Goal: Task Accomplishment & Management: Contribute content

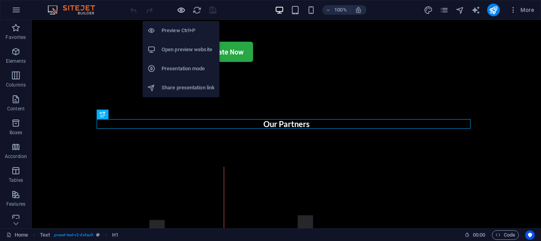
click at [181, 8] on icon "button" at bounding box center [181, 10] width 9 height 9
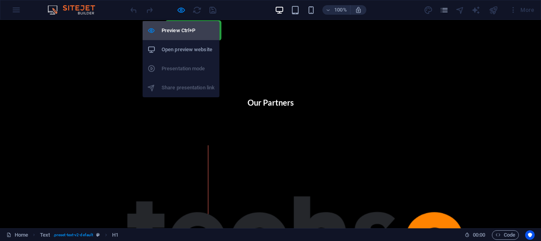
scroll to position [226, 0]
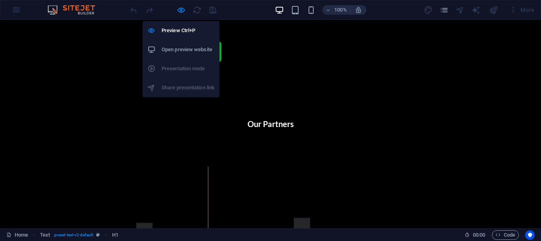
click at [180, 47] on h6 "Open preview website" at bounding box center [188, 50] width 53 height 10
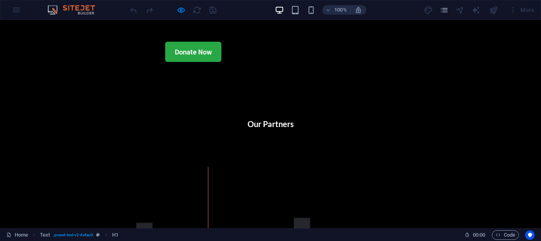
scroll to position [0, 0]
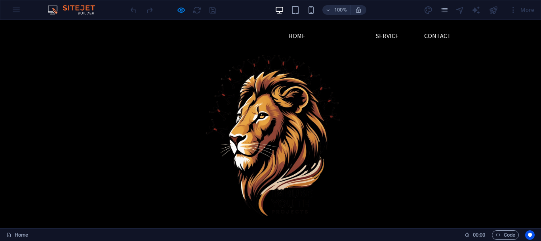
click at [346, 32] on link "About" at bounding box center [341, 35] width 33 height 19
click at [301, 37] on link "Home" at bounding box center [297, 35] width 30 height 19
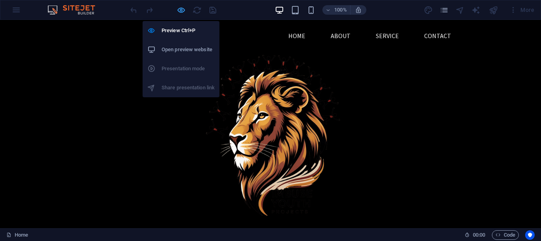
click at [178, 11] on icon "button" at bounding box center [181, 10] width 9 height 9
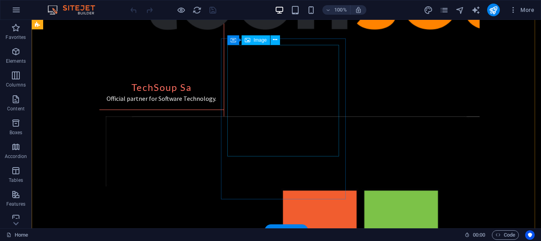
scroll to position [503, 0]
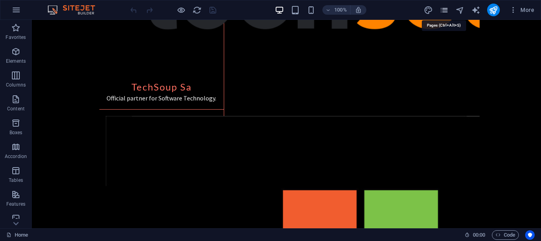
click at [444, 12] on icon "pages" at bounding box center [444, 10] width 9 height 9
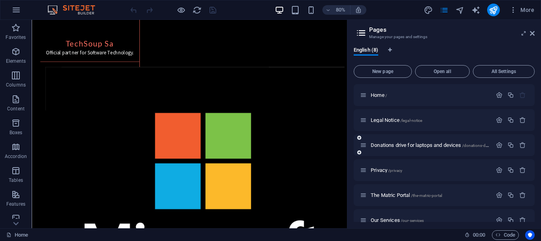
scroll to position [62, 0]
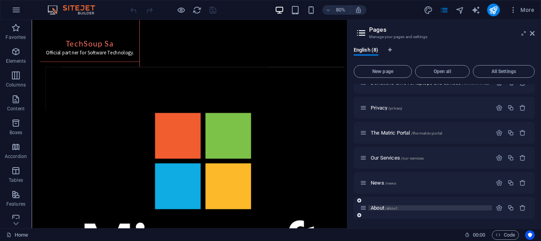
click at [377, 205] on span "About /about" at bounding box center [384, 208] width 27 height 6
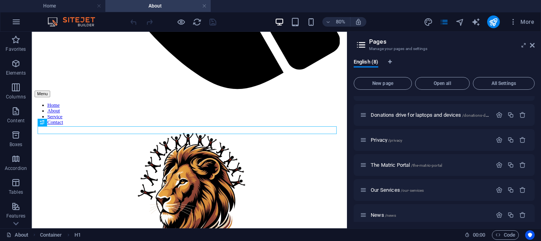
scroll to position [0, 0]
click at [381, 186] on div "Our Services /our-services" at bounding box center [426, 189] width 132 height 9
click at [381, 191] on span "Our Services /our-services" at bounding box center [397, 190] width 53 height 6
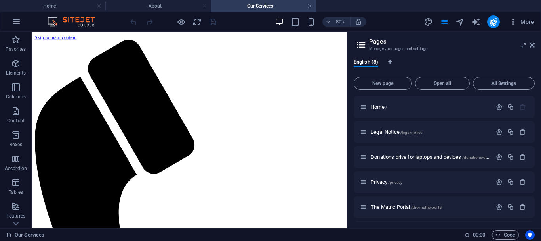
scroll to position [74, 0]
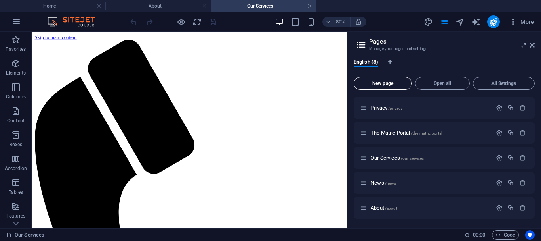
click at [388, 86] on button "New page" at bounding box center [383, 83] width 58 height 13
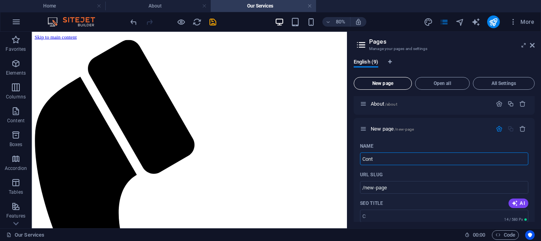
type input "Conta"
type input "/c"
type input "Contact"
type input "/conta"
type input "Contact"
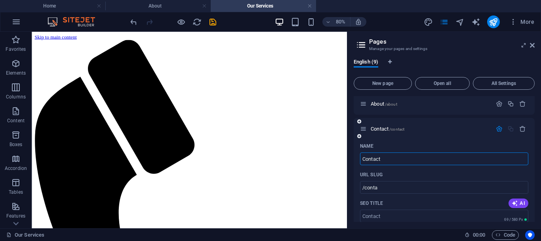
type input "/contact"
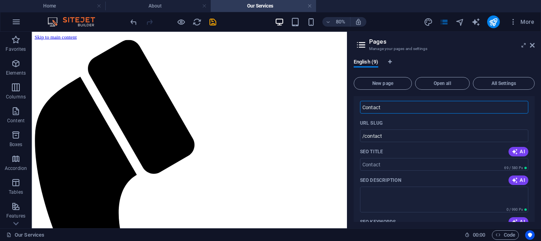
scroll to position [231, 0]
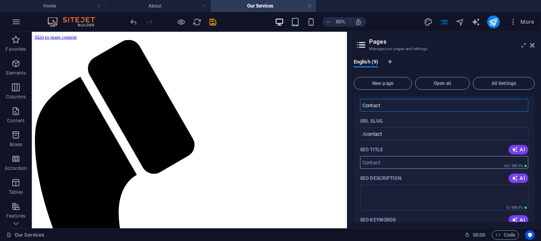
type input "Contact"
click at [439, 163] on input "SEO Title" at bounding box center [444, 162] width 168 height 13
type input "Contact Us"
click at [519, 150] on span "AI" at bounding box center [518, 149] width 13 height 6
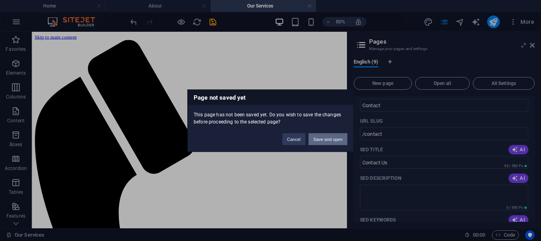
click at [331, 138] on button "Save and open" at bounding box center [328, 139] width 39 height 12
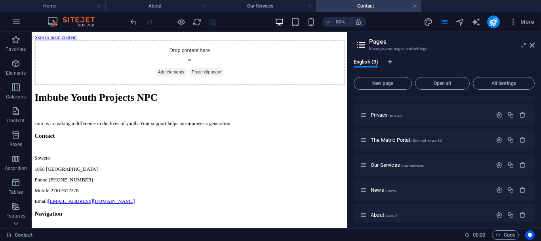
scroll to position [99, 0]
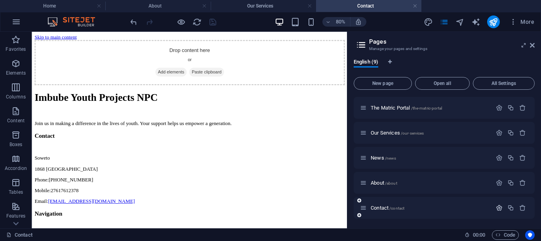
click at [497, 207] on icon "button" at bounding box center [499, 207] width 7 height 7
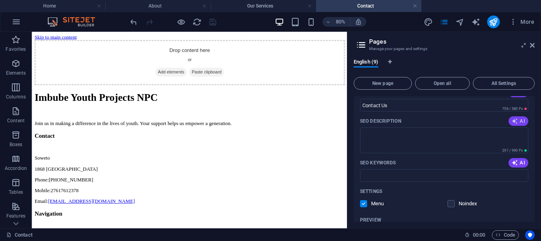
scroll to position [272, 0]
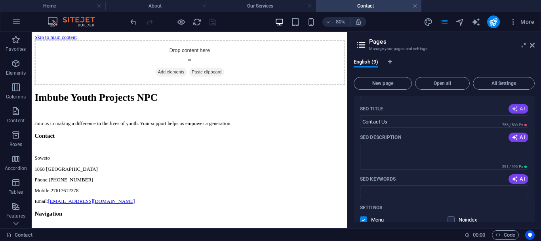
click at [519, 107] on span "AI" at bounding box center [518, 108] width 13 height 6
type input "Empower Youth: Get Involved [DATE]!"
click at [495, 152] on textarea "SEO Description" at bounding box center [444, 156] width 168 height 26
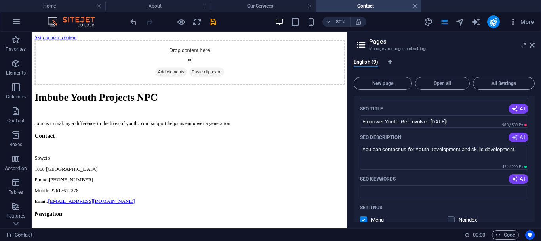
click at [517, 136] on span "AI" at bounding box center [518, 137] width 13 height 6
click at [423, 149] on textarea "Empower youth in [GEOGRAPHIC_DATA] with your support! Join us to make a differe…" at bounding box center [444, 156] width 168 height 26
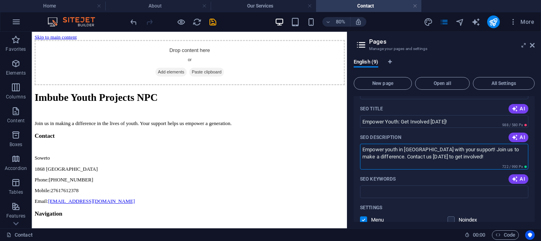
scroll to position [321, 0]
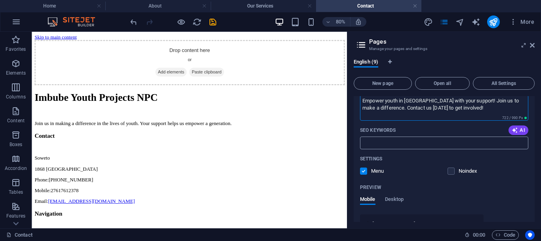
type textarea "Empower youth in [GEOGRAPHIC_DATA] with your support! Join us to make a differe…"
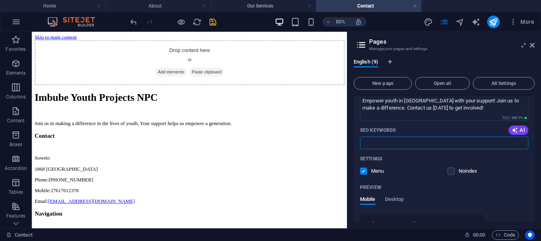
click at [409, 140] on input "SEO Keywords" at bounding box center [444, 142] width 168 height 13
click at [439, 143] on input "Youth Development, [GEOGRAPHIC_DATA]" at bounding box center [444, 142] width 168 height 13
click at [518, 130] on span "AI" at bounding box center [518, 130] width 13 height 6
click at [486, 142] on input "youth empowerment, support youth programs, Soweto youth initiatives, making a d…" at bounding box center [444, 142] width 168 height 13
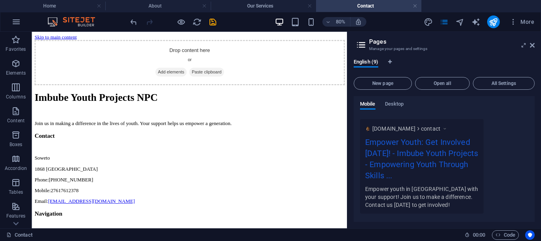
scroll to position [444, 0]
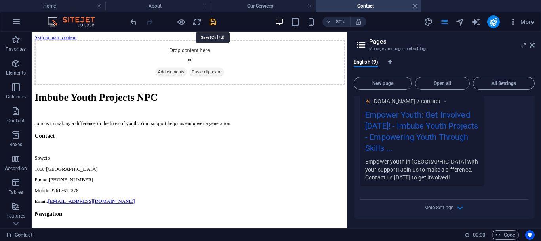
type input "youth empowerment, support youth programs, South Africa youth initiatives, maki…"
drag, startPoint x: 209, startPoint y: 21, endPoint x: 299, endPoint y: 53, distance: 95.3
click at [209, 21] on icon "save" at bounding box center [212, 21] width 9 height 9
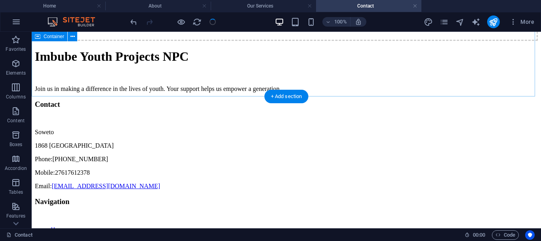
scroll to position [73, 0]
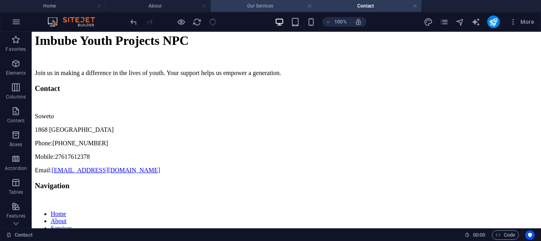
click at [264, 6] on h4 "Our Services" at bounding box center [263, 6] width 105 height 9
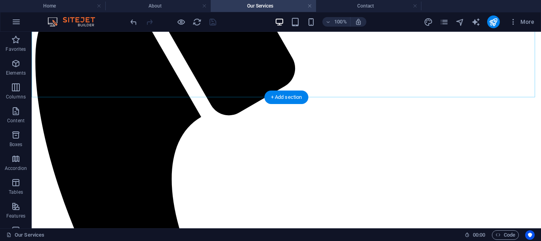
scroll to position [251, 0]
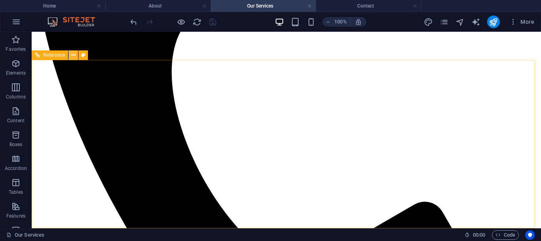
click at [75, 55] on icon at bounding box center [73, 55] width 4 height 8
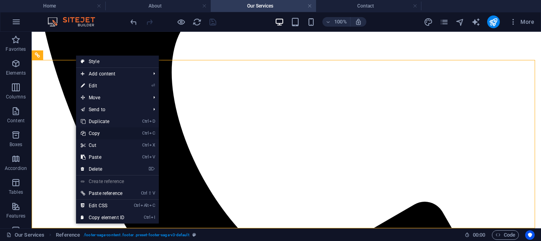
click at [88, 134] on link "Ctrl C Copy" at bounding box center [102, 133] width 53 height 12
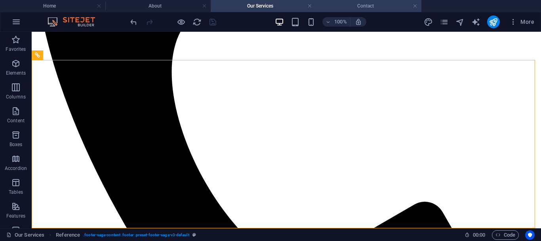
click at [375, 3] on h4 "Contact" at bounding box center [368, 6] width 105 height 9
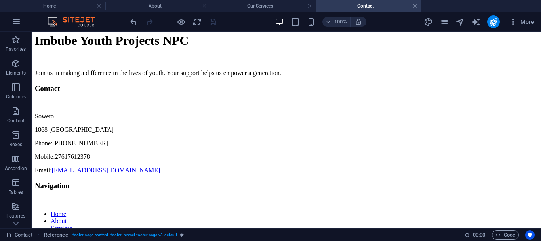
scroll to position [0, 0]
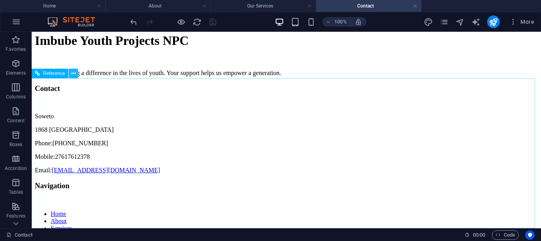
click at [72, 75] on icon at bounding box center [73, 73] width 4 height 8
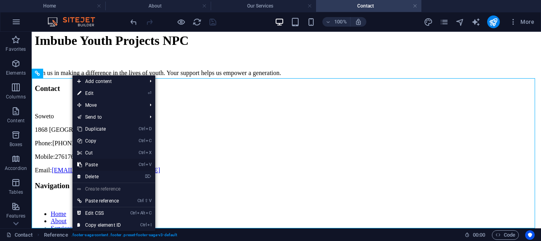
click at [92, 164] on link "Ctrl V Paste" at bounding box center [99, 165] width 53 height 12
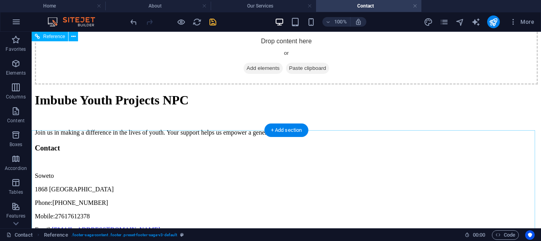
scroll to position [3, 0]
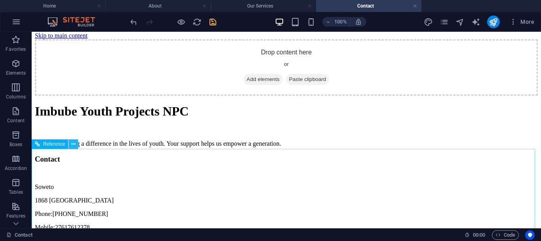
click at [74, 143] on icon at bounding box center [73, 144] width 4 height 8
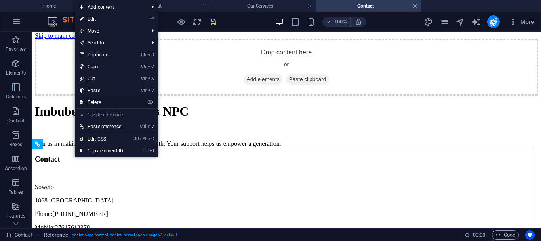
drag, startPoint x: 94, startPoint y: 101, endPoint x: 123, endPoint y: 98, distance: 29.4
click at [94, 101] on link "⌦ Delete" at bounding box center [101, 102] width 53 height 12
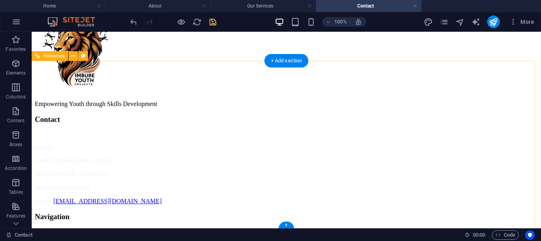
scroll to position [0, 0]
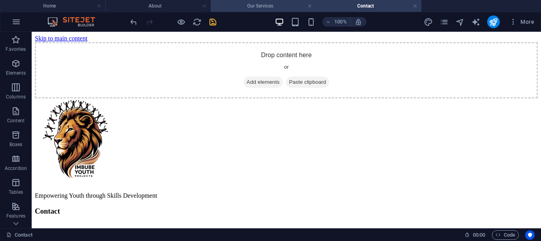
click at [253, 7] on h4 "Our Services" at bounding box center [263, 6] width 105 height 9
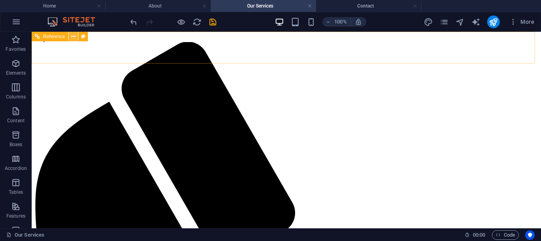
click at [74, 36] on icon at bounding box center [73, 37] width 4 height 8
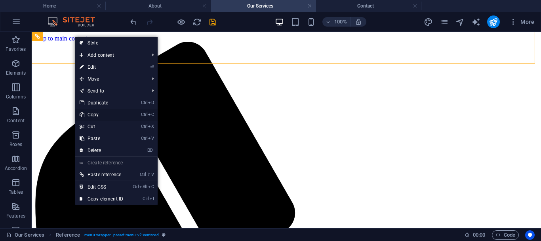
click at [101, 114] on link "Ctrl C Copy" at bounding box center [101, 115] width 53 height 12
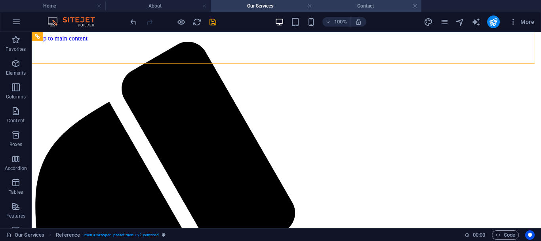
click at [361, 3] on h4 "Contact" at bounding box center [368, 6] width 105 height 9
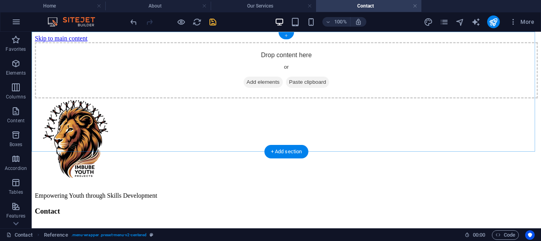
click at [285, 36] on div "+" at bounding box center [286, 35] width 15 height 7
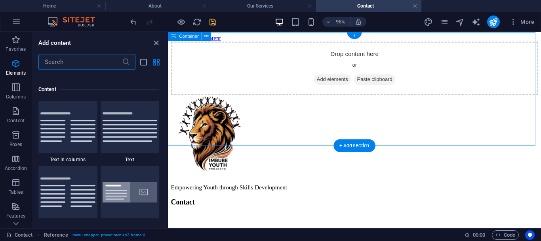
scroll to position [1387, 0]
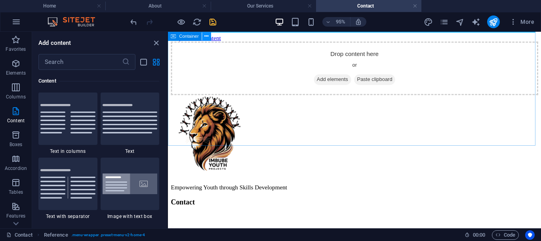
click at [208, 36] on icon at bounding box center [207, 36] width 4 height 8
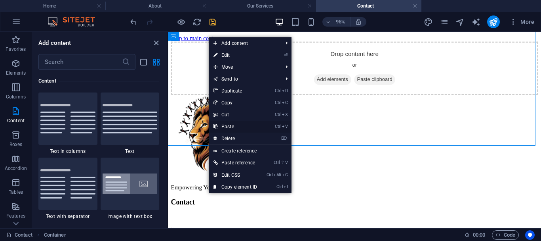
click at [229, 126] on link "Ctrl V Paste" at bounding box center [235, 126] width 53 height 12
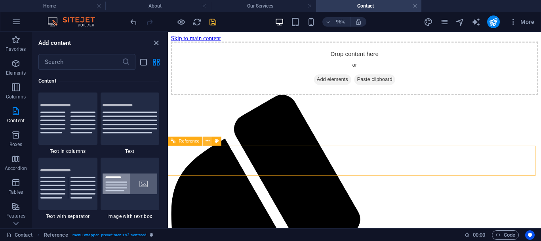
click at [208, 141] on icon at bounding box center [208, 141] width 4 height 8
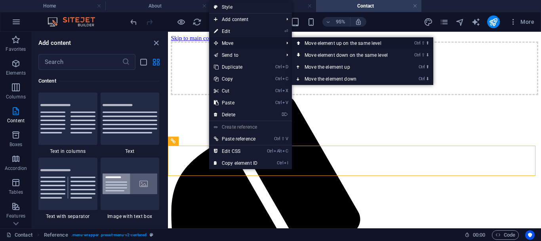
click at [308, 40] on link "Ctrl ⇧ ⬆ Move element up on the same level" at bounding box center [348, 43] width 112 height 12
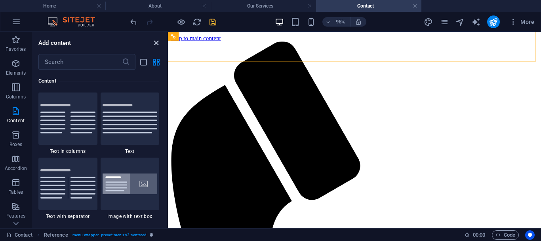
click at [155, 44] on icon "close panel" at bounding box center [156, 42] width 9 height 9
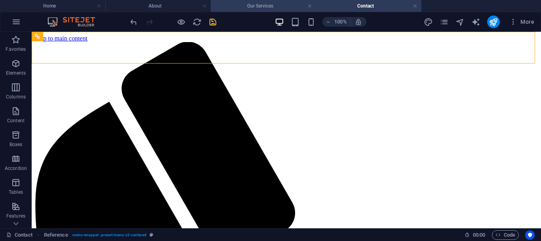
click at [245, 5] on h4 "Our Services" at bounding box center [263, 6] width 105 height 9
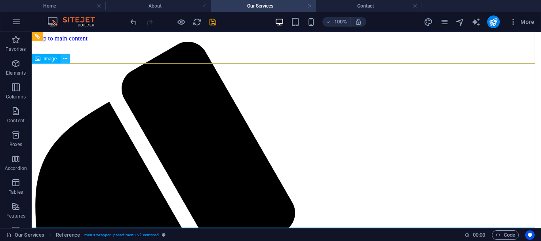
click at [67, 60] on icon at bounding box center [65, 59] width 4 height 8
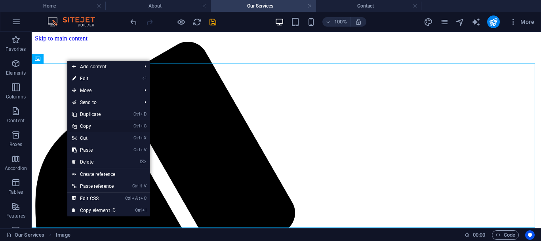
click at [87, 122] on link "Ctrl C Copy" at bounding box center [93, 126] width 53 height 12
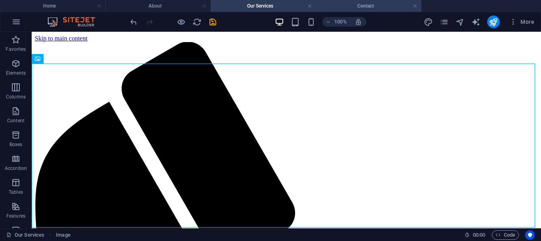
click at [347, 9] on h4 "Contact" at bounding box center [368, 6] width 105 height 9
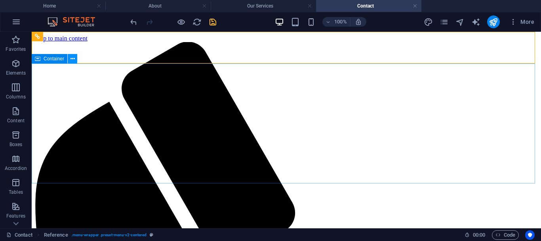
click at [69, 57] on button at bounding box center [73, 59] width 10 height 10
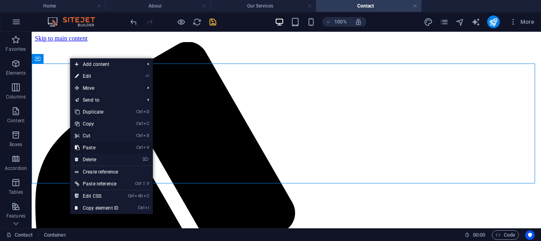
click at [94, 145] on link "Ctrl V Paste" at bounding box center [96, 148] width 53 height 12
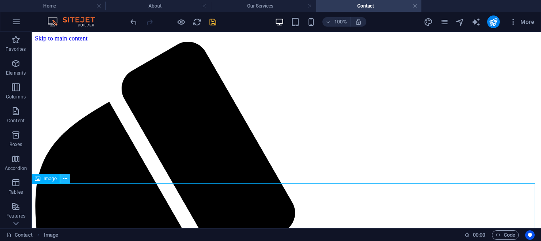
click at [67, 180] on icon at bounding box center [65, 178] width 4 height 8
click at [66, 179] on icon at bounding box center [65, 178] width 4 height 8
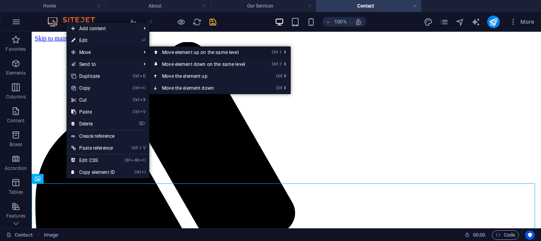
click at [167, 54] on link "Ctrl ⇧ ⬆ Move element up on the same level" at bounding box center [205, 52] width 112 height 12
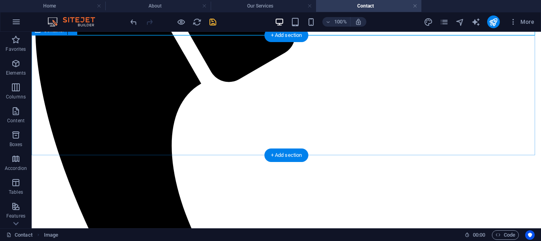
scroll to position [194, 0]
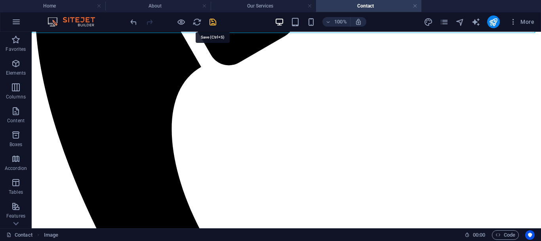
click at [213, 22] on icon "save" at bounding box center [212, 21] width 9 height 9
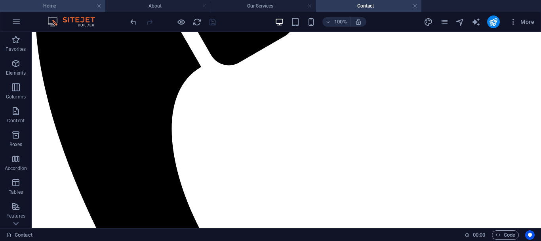
click at [55, 6] on h4 "Home" at bounding box center [52, 6] width 105 height 9
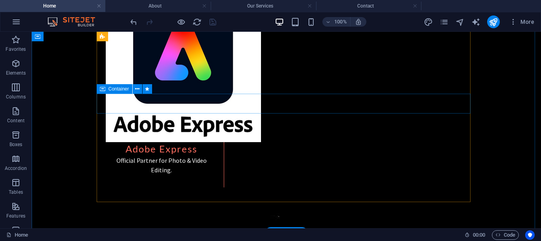
scroll to position [1572, 0]
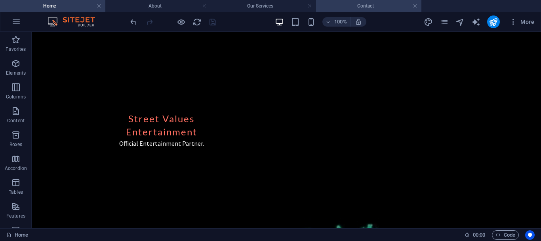
click at [371, 11] on li "Contact" at bounding box center [368, 6] width 105 height 12
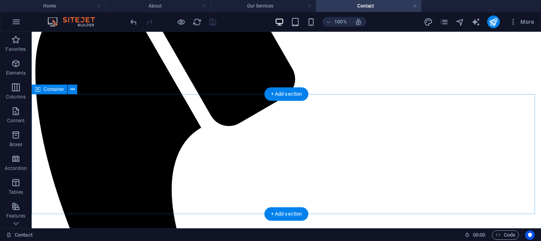
scroll to position [133, 0]
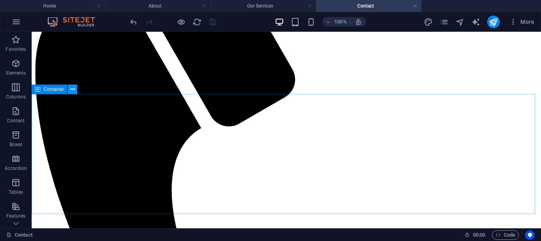
click at [73, 89] on icon at bounding box center [73, 89] width 4 height 8
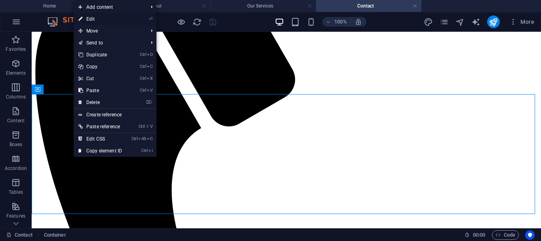
click at [131, 18] on li "⏎ Edit" at bounding box center [115, 19] width 83 height 12
click at [86, 19] on link "⏎ Edit" at bounding box center [100, 19] width 53 height 12
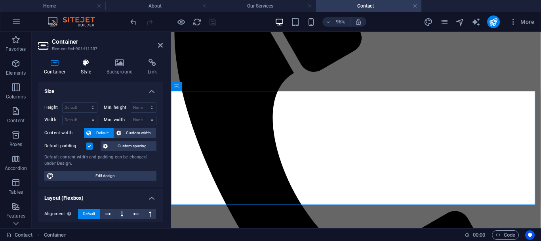
click at [76, 70] on h4 "Style" at bounding box center [88, 67] width 26 height 17
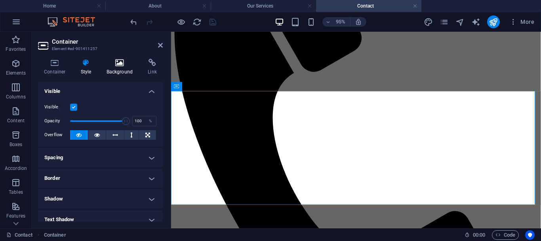
click at [123, 64] on icon at bounding box center [120, 63] width 38 height 8
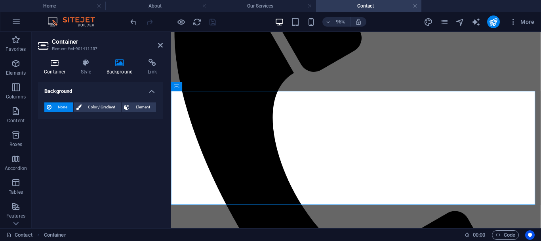
click at [52, 67] on h4 "Container" at bounding box center [56, 67] width 37 height 17
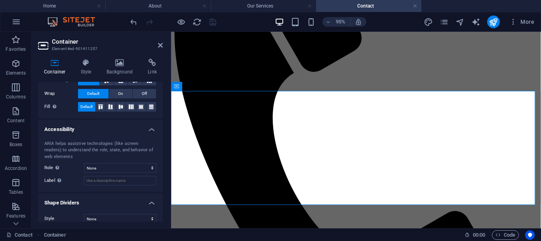
scroll to position [167, 0]
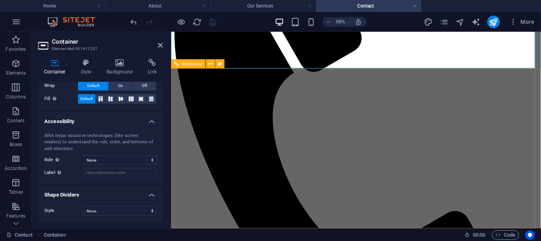
scroll to position [277, 0]
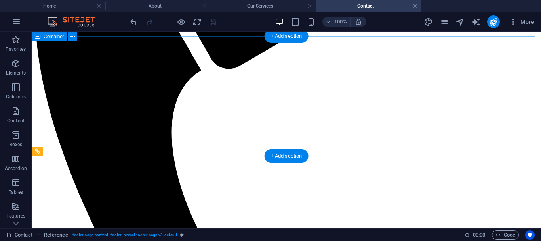
scroll to position [190, 0]
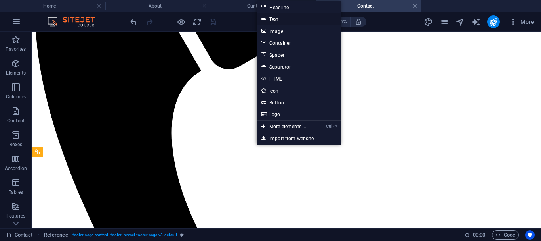
click at [279, 18] on link "Text" at bounding box center [299, 19] width 84 height 12
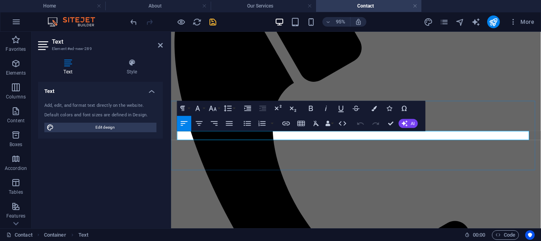
scroll to position [128, 0]
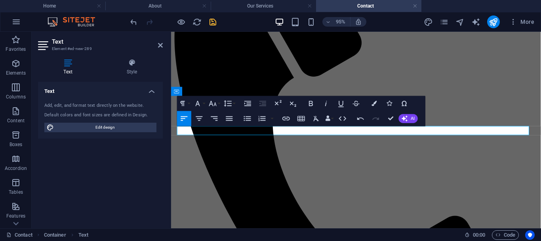
drag, startPoint x: 319, startPoint y: 134, endPoint x: 157, endPoint y: 135, distance: 162.1
click at [202, 115] on icon "button" at bounding box center [199, 118] width 9 height 9
click at [407, 115] on icon "button" at bounding box center [405, 118] width 6 height 6
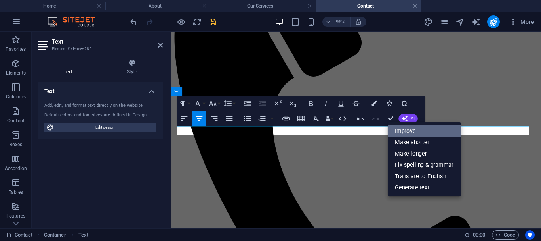
click at [408, 129] on link "Improve" at bounding box center [424, 130] width 73 height 11
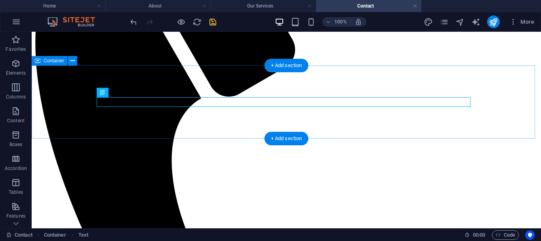
scroll to position [163, 0]
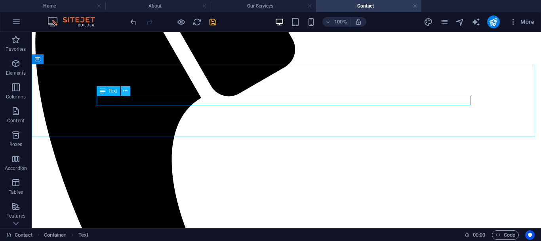
click at [124, 92] on icon at bounding box center [125, 91] width 4 height 8
click at [125, 90] on icon at bounding box center [125, 91] width 4 height 8
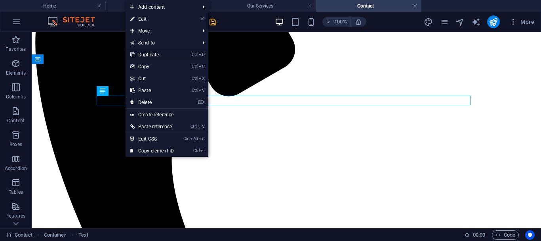
click at [142, 55] on link "Ctrl D Duplicate" at bounding box center [152, 55] width 53 height 12
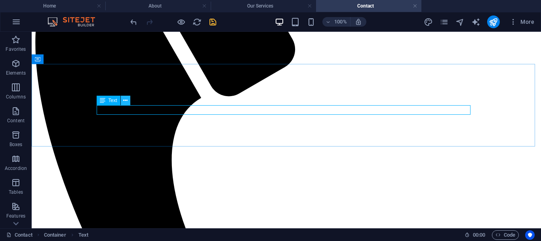
click at [123, 101] on icon at bounding box center [125, 100] width 4 height 8
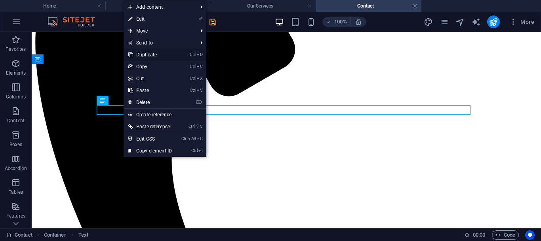
click at [157, 49] on link "Ctrl D Duplicate" at bounding box center [150, 55] width 53 height 12
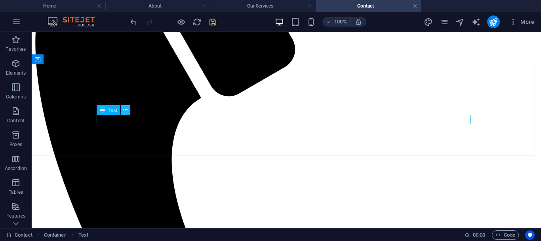
click at [125, 110] on icon at bounding box center [125, 110] width 4 height 8
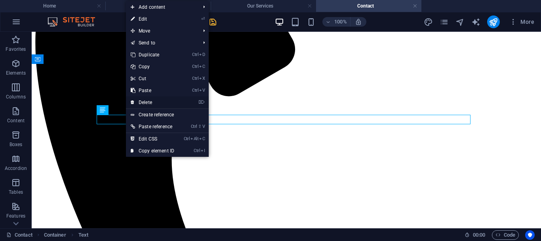
click at [142, 102] on link "⌦ Delete" at bounding box center [152, 102] width 53 height 12
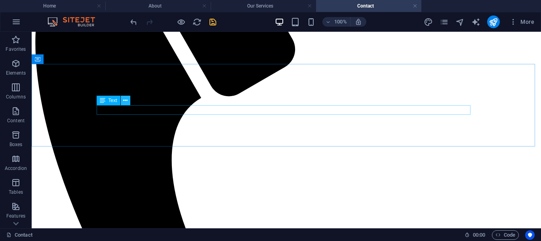
click at [126, 102] on icon at bounding box center [125, 100] width 4 height 8
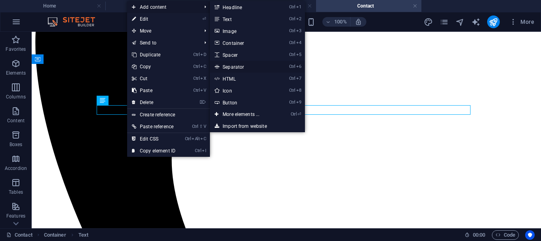
click at [231, 65] on link "Ctrl 6 Separator" at bounding box center [242, 67] width 65 height 12
select select "%"
select select "px"
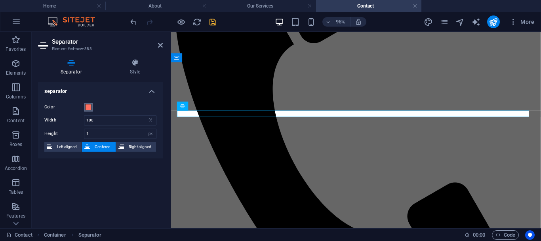
click at [90, 107] on span at bounding box center [88, 107] width 6 height 6
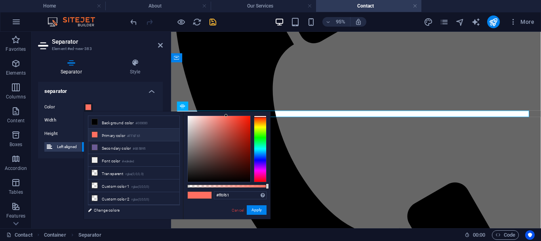
click at [90, 107] on span at bounding box center [88, 107] width 6 height 6
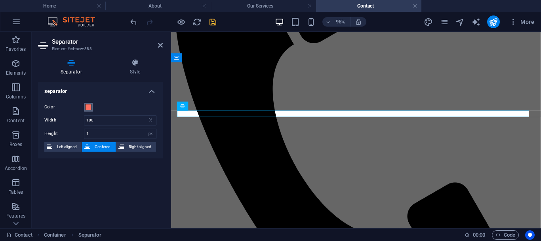
click at [90, 107] on span at bounding box center [88, 107] width 6 height 6
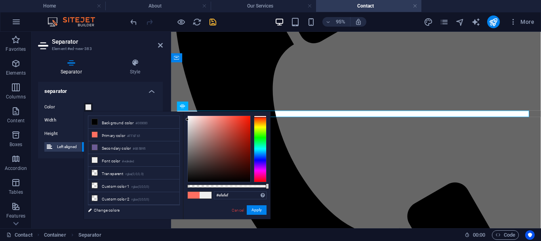
drag, startPoint x: 228, startPoint y: 115, endPoint x: 185, endPoint y: 119, distance: 43.4
click at [185, 119] on div "#efefef Supported formats #0852ed rgb(8, 82, 237) rgba(8, 82, 237, 90%) hsv(221…" at bounding box center [227, 222] width 88 height 222
type input "#000000"
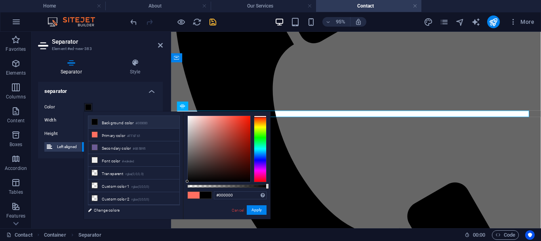
drag, startPoint x: 187, startPoint y: 119, endPoint x: 187, endPoint y: 198, distance: 78.9
click at [187, 198] on div "#000000 Supported formats #0852ed rgb(8, 82, 237) rgba(8, 82, 237, 90%) hsv(221…" at bounding box center [227, 222] width 88 height 222
click at [257, 214] on button "Apply" at bounding box center [257, 210] width 20 height 10
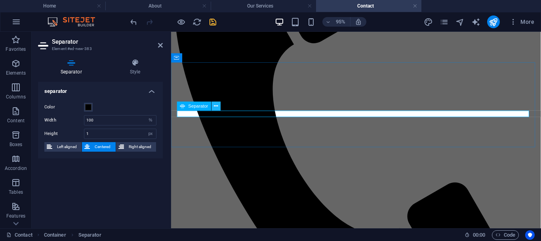
click at [218, 106] on icon at bounding box center [216, 106] width 4 height 8
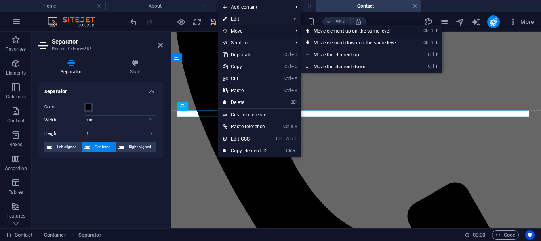
click at [319, 34] on link "Ctrl ⇧ ⬆ Move element up on the same level" at bounding box center [357, 31] width 112 height 12
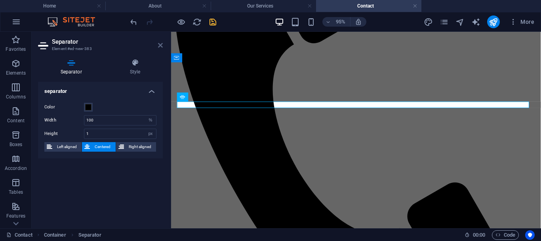
click at [159, 46] on icon at bounding box center [160, 45] width 5 height 6
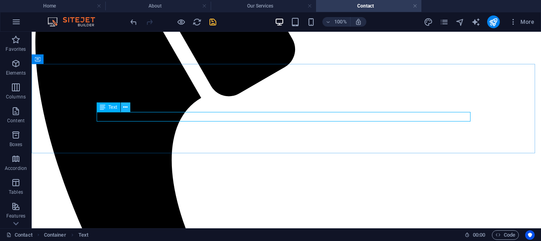
click at [126, 108] on icon at bounding box center [125, 107] width 4 height 8
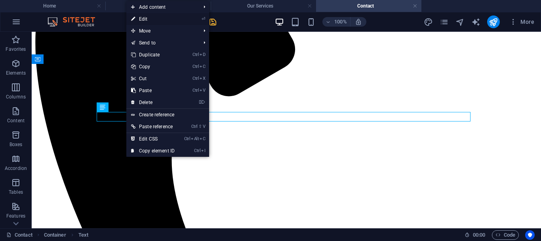
click at [146, 17] on link "⏎ Edit" at bounding box center [152, 19] width 53 height 12
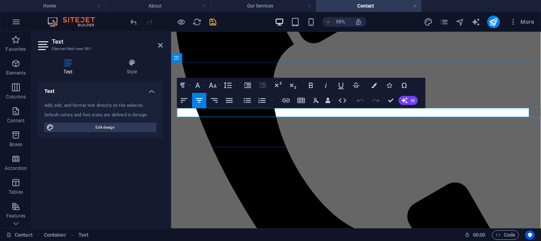
drag, startPoint x: 429, startPoint y: 117, endPoint x: 288, endPoint y: 118, distance: 141.1
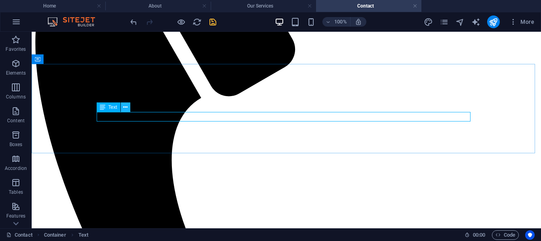
click at [124, 108] on icon at bounding box center [125, 107] width 4 height 8
click at [125, 109] on icon at bounding box center [125, 107] width 4 height 8
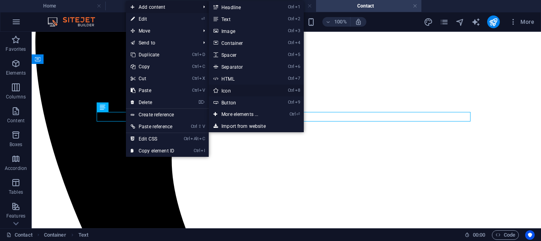
click at [229, 91] on link "Ctrl 8 Icon" at bounding box center [241, 90] width 65 height 12
select select "xMidYMid"
select select "px"
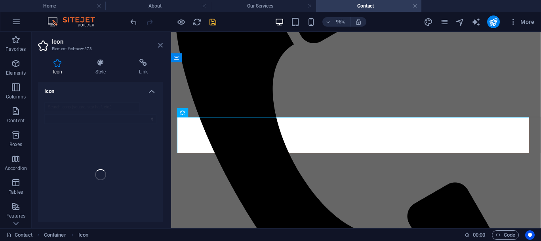
click at [161, 48] on icon at bounding box center [160, 45] width 5 height 6
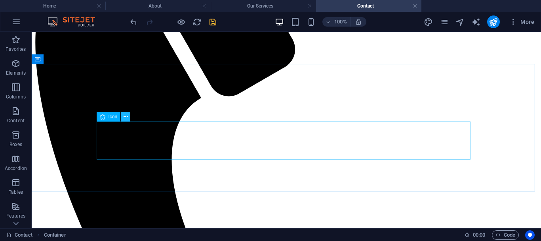
click at [126, 117] on icon at bounding box center [126, 117] width 4 height 8
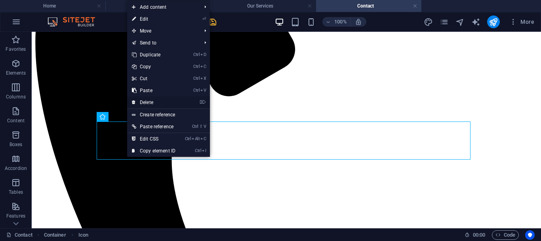
click at [150, 102] on link "⌦ Delete" at bounding box center [153, 102] width 53 height 12
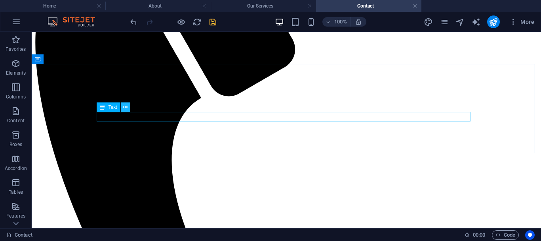
click at [124, 109] on icon at bounding box center [125, 107] width 4 height 8
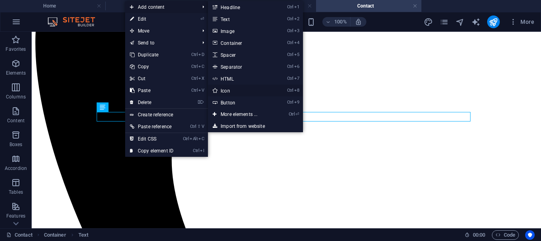
click at [225, 89] on link "Ctrl 8 Icon" at bounding box center [240, 90] width 65 height 12
select select "xMidYMid"
select select "px"
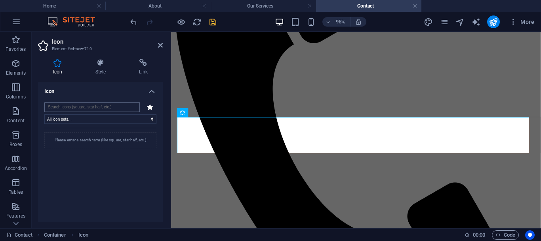
click at [92, 107] on input "search" at bounding box center [92, 107] width 96 height 10
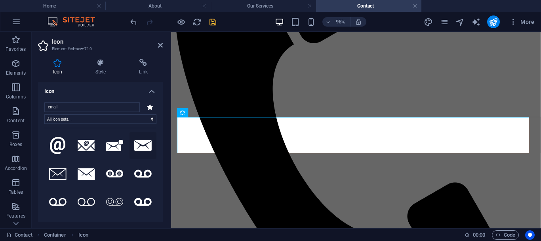
type input "email"
click at [147, 147] on icon at bounding box center [142, 145] width 17 height 11
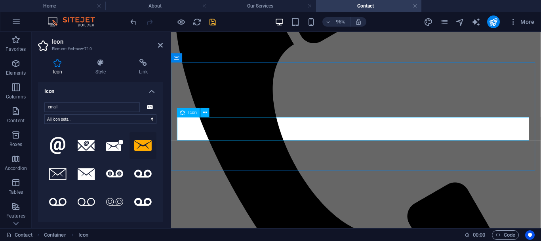
drag, startPoint x: 316, startPoint y: 172, endPoint x: 201, endPoint y: 128, distance: 122.9
click at [208, 112] on button at bounding box center [205, 112] width 9 height 9
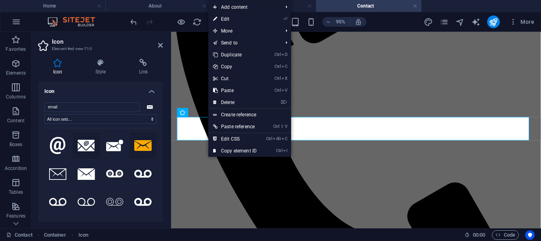
click at [87, 142] on icon at bounding box center [86, 146] width 17 height 12
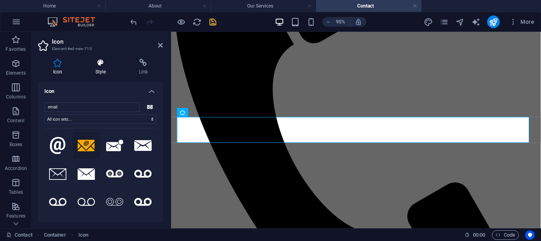
click at [100, 69] on h4 "Style" at bounding box center [102, 67] width 44 height 17
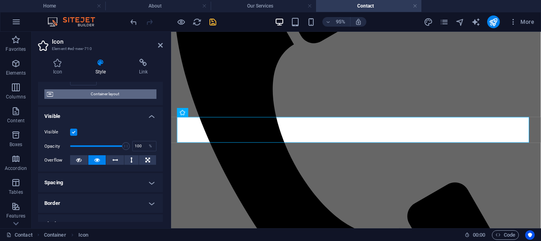
scroll to position [0, 0]
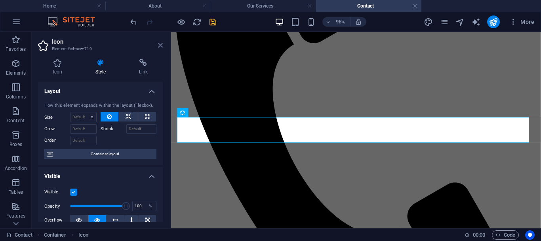
click at [162, 47] on icon at bounding box center [160, 45] width 5 height 6
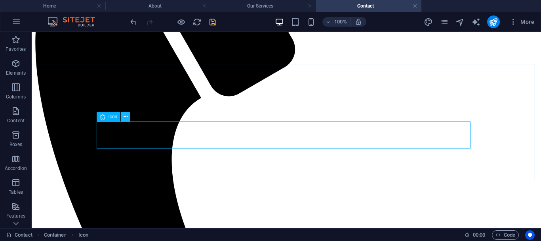
click at [123, 120] on button at bounding box center [126, 117] width 10 height 10
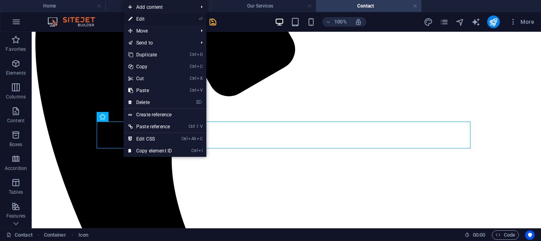
click at [147, 17] on link "⏎ Edit" at bounding box center [150, 19] width 53 height 12
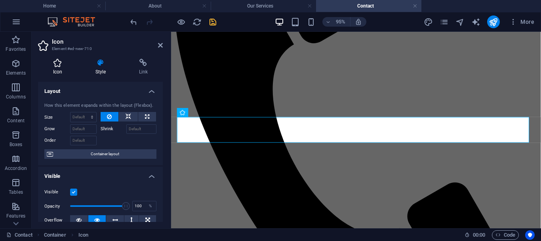
click at [56, 73] on h4 "Icon" at bounding box center [59, 67] width 42 height 17
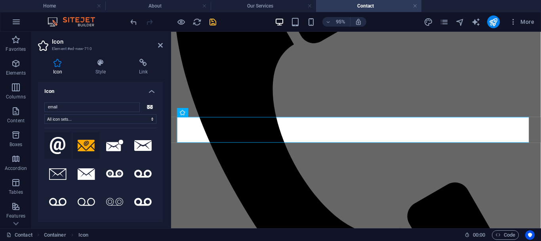
click at [57, 151] on icon at bounding box center [58, 145] width 16 height 17
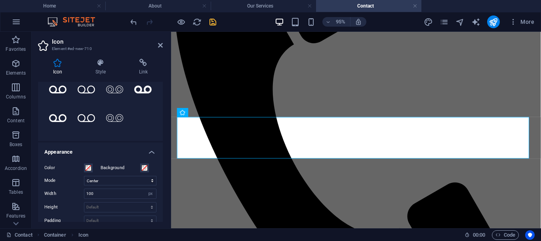
scroll to position [114, 0]
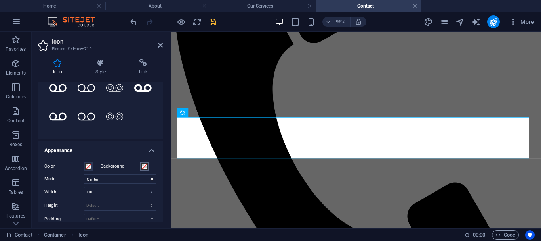
click at [145, 166] on span at bounding box center [145, 166] width 6 height 6
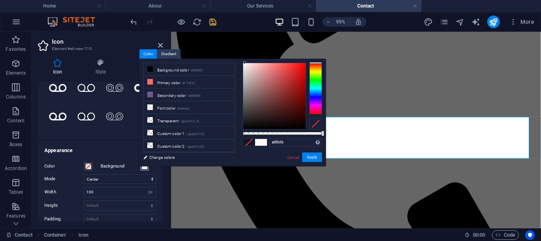
drag, startPoint x: 246, startPoint y: 119, endPoint x: 244, endPoint y: 60, distance: 59.1
click at [244, 60] on div "#fff9f9 Supported formats #0852ed rgb(8, 82, 237) rgba(8, 82, 237, 90%) hsv(221…" at bounding box center [283, 170] width 88 height 222
click at [314, 159] on button "Apply" at bounding box center [312, 157] width 20 height 10
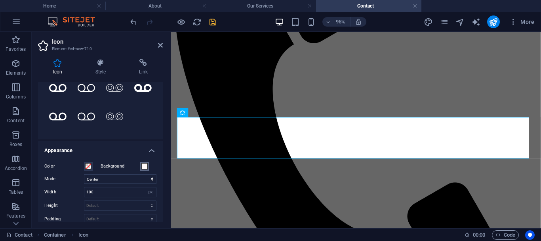
click at [143, 166] on span at bounding box center [145, 166] width 6 height 6
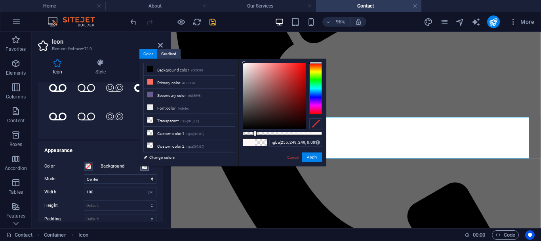
type input "rgba(255, 249, 249, 0)"
drag, startPoint x: 322, startPoint y: 133, endPoint x: 232, endPoint y: 131, distance: 89.6
click at [232, 131] on div "less Background color #000000 Primary color #FF6F61 Secondary color #6B5B95 Fon…" at bounding box center [233, 112] width 187 height 107
click at [312, 157] on button "Apply" at bounding box center [312, 157] width 20 height 10
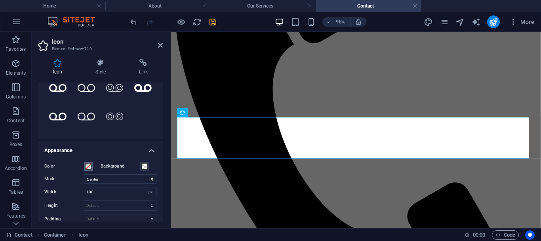
click at [88, 166] on span at bounding box center [88, 166] width 6 height 6
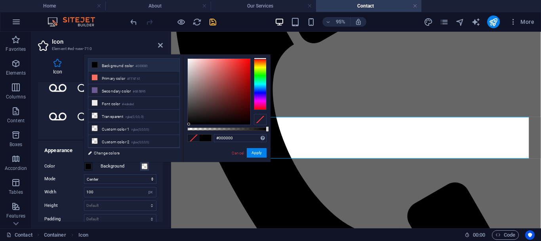
drag, startPoint x: 191, startPoint y: 119, endPoint x: 189, endPoint y: 126, distance: 7.3
click at [189, 126] on div "#000000 Supported formats #0852ed rgb(8, 82, 237) rgba(8, 82, 237, 90%) hsv(221…" at bounding box center [227, 165] width 88 height 222
click at [263, 153] on button "Apply" at bounding box center [257, 153] width 20 height 10
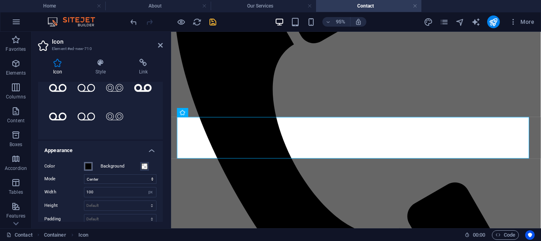
click at [90, 166] on span at bounding box center [88, 166] width 6 height 6
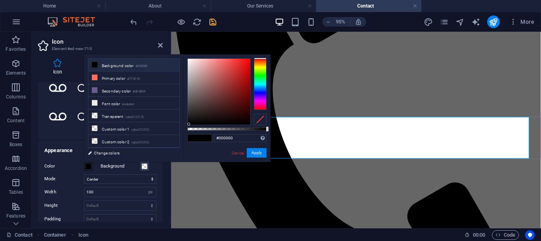
drag, startPoint x: 228, startPoint y: 130, endPoint x: 216, endPoint y: 128, distance: 12.8
click at [216, 128] on div "#000000 Supported formats #0852ed rgb(8, 82, 237) rgba(8, 82, 237, 90%) hsv(221…" at bounding box center [227, 165] width 88 height 222
type input "rgba(0, 0, 0, 0)"
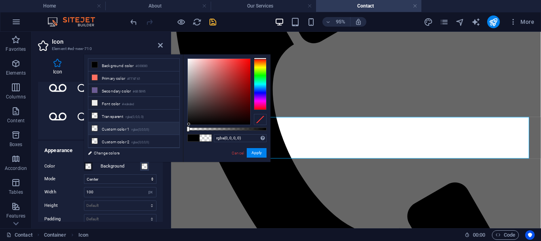
drag, startPoint x: 216, startPoint y: 128, endPoint x: 174, endPoint y: 130, distance: 41.6
click at [174, 130] on div "less Background color #000000 Primary color #FF6F61 Secondary color #6B5B95 Fon…" at bounding box center [177, 107] width 187 height 107
click at [260, 152] on button "Apply" at bounding box center [257, 153] width 20 height 10
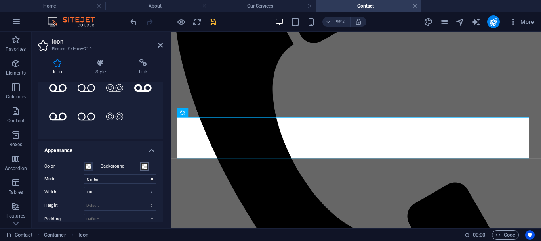
click at [144, 164] on span at bounding box center [145, 166] width 6 height 6
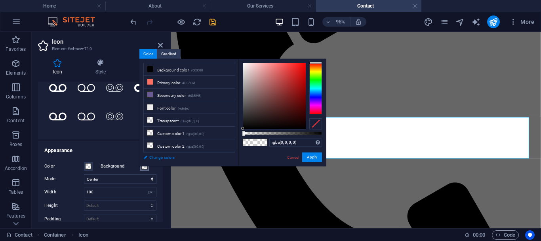
drag, startPoint x: 249, startPoint y: 114, endPoint x: 226, endPoint y: 157, distance: 47.9
click at [226, 157] on div "less Background color #000000 Primary color #FF6F61 Secondary color #6B5B95 Fon…" at bounding box center [233, 112] width 187 height 107
type input "#000000"
drag, startPoint x: 245, startPoint y: 134, endPoint x: 328, endPoint y: 134, distance: 83.6
click at [328, 134] on body "Imbube Youth Projects NPC Home About Our Services Contact Favorites Elements Co…" at bounding box center [270, 120] width 541 height 241
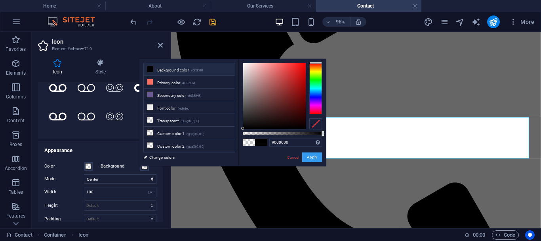
click at [308, 158] on button "Apply" at bounding box center [312, 157] width 20 height 10
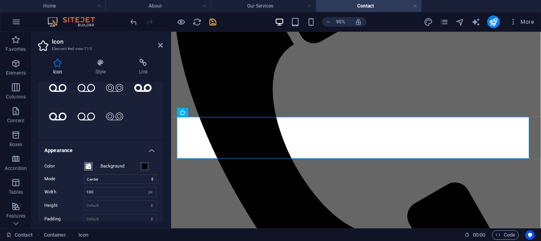
click at [86, 166] on span at bounding box center [88, 166] width 6 height 6
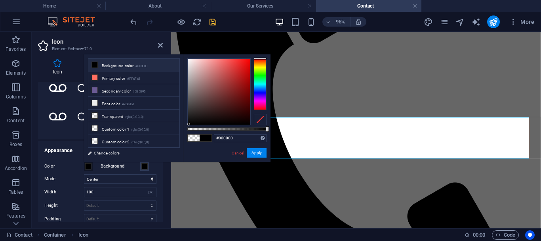
drag, startPoint x: 189, startPoint y: 128, endPoint x: 277, endPoint y: 128, distance: 88.8
click at [277, 128] on body "Imbube Youth Projects NPC Home About Our Services Contact Favorites Elements Co…" at bounding box center [270, 120] width 541 height 241
click at [259, 151] on button "Apply" at bounding box center [257, 153] width 20 height 10
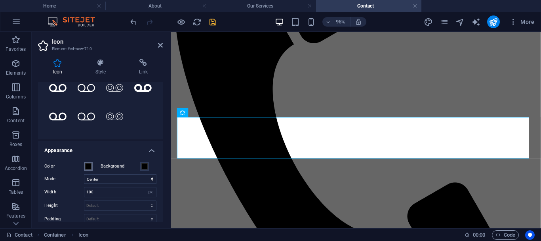
click at [88, 166] on span at bounding box center [88, 166] width 6 height 6
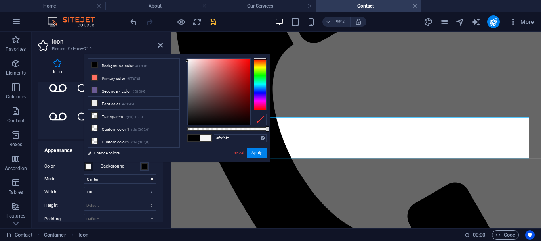
type input "#ffffff"
drag, startPoint x: 187, startPoint y: 123, endPoint x: 183, endPoint y: 47, distance: 76.6
click at [183, 47] on body "Imbube Youth Projects NPC Home About Our Services Contact Favorites Elements Co…" at bounding box center [270, 120] width 541 height 241
click at [254, 155] on button "Apply" at bounding box center [257, 153] width 20 height 10
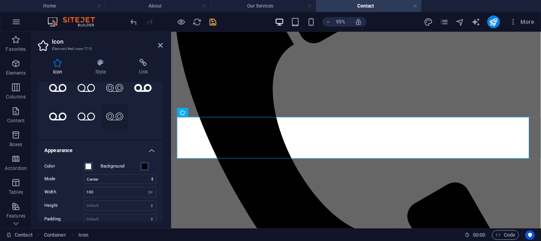
scroll to position [0, 0]
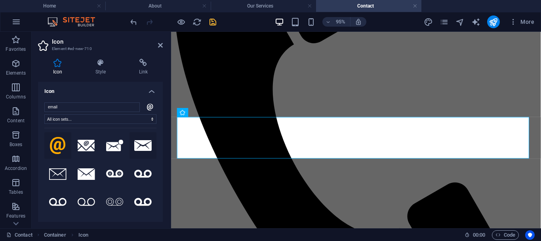
click at [148, 143] on icon at bounding box center [142, 145] width 17 height 11
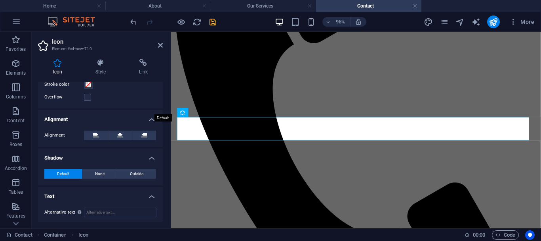
scroll to position [276, 0]
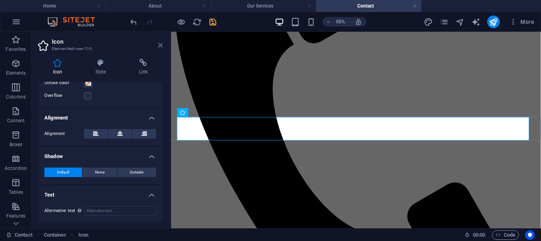
click at [161, 44] on icon at bounding box center [160, 45] width 5 height 6
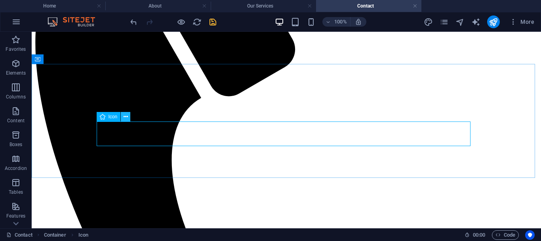
click at [125, 119] on icon at bounding box center [126, 117] width 4 height 8
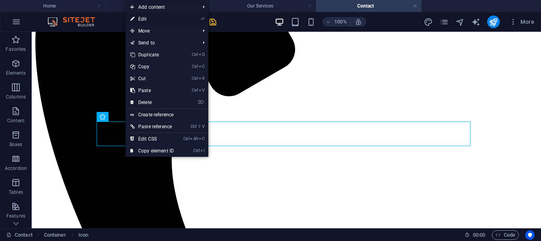
click at [147, 18] on link "⏎ Edit" at bounding box center [152, 19] width 53 height 12
select select "xMidYMid"
select select "px"
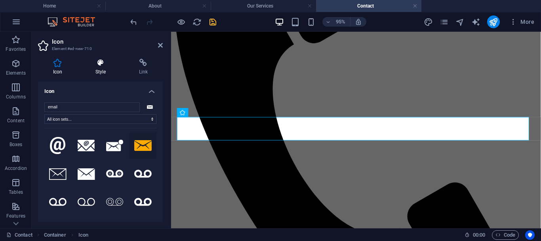
click at [108, 65] on icon at bounding box center [100, 63] width 40 height 8
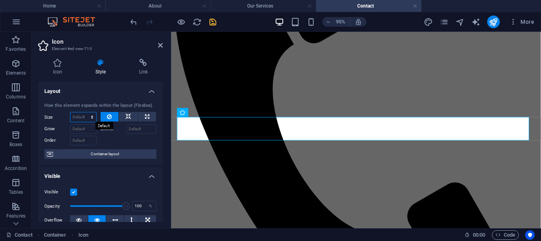
click at [92, 118] on select "Default auto px % 1/1 1/2 1/3 1/4 1/5 1/6 1/7 1/8 1/9 1/10" at bounding box center [84, 117] width 26 height 10
select select "1/1"
click at [84, 112] on select "Default auto px % 1/1 1/2 1/3 1/4 1/5 1/6 1/7 1/8 1/9 1/10" at bounding box center [84, 117] width 26 height 10
type input "100"
click at [80, 119] on input "100" at bounding box center [84, 117] width 26 height 10
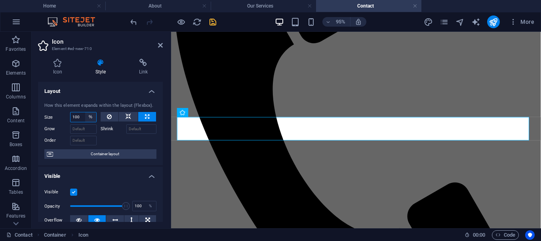
click at [90, 119] on select "Default auto px % 1/1 1/2 1/3 1/4 1/5 1/6 1/7 1/8 1/9 1/10" at bounding box center [90, 117] width 11 height 10
select select "vaobh29ofm8"
click at [85, 112] on select "Default auto px % 1/1 1/2 1/3 1/4 1/5 1/6 1/7 1/8 1/9 1/10" at bounding box center [90, 117] width 11 height 10
select select "DISABLED_OPTION_VALUE"
click at [61, 62] on icon at bounding box center [57, 63] width 39 height 8
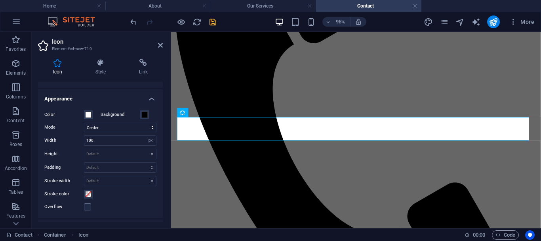
scroll to position [182, 0]
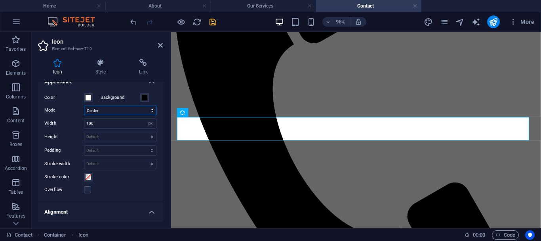
click at [149, 107] on select "Scale Left Center Right" at bounding box center [120, 110] width 73 height 10
select select "none"
click at [84, 105] on select "Scale Left Center Right" at bounding box center [120, 110] width 73 height 10
click at [133, 123] on input "100" at bounding box center [120, 124] width 72 height 10
click at [147, 126] on select "Default auto px rem % em vh vw" at bounding box center [150, 124] width 11 height 10
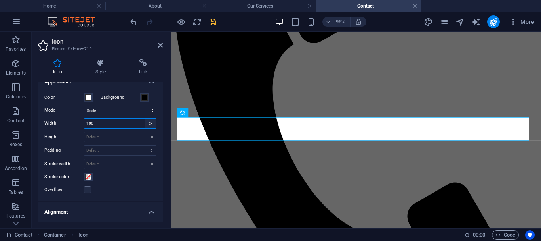
select select "default"
click at [145, 119] on select "Default auto px rem % em vh vw" at bounding box center [150, 124] width 11 height 10
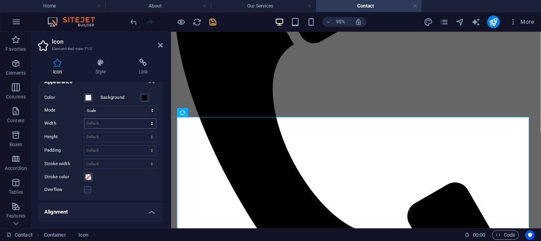
drag, startPoint x: 149, startPoint y: 118, endPoint x: 149, endPoint y: 124, distance: 6.3
click at [149, 124] on div "Default auto px rem % em vh vw" at bounding box center [120, 123] width 73 height 10
click at [149, 124] on select "Default auto px rem % em vh vw" at bounding box center [120, 124] width 72 height 10
click at [84, 119] on select "Default auto px rem % em vh vw" at bounding box center [120, 124] width 72 height 10
click at [147, 122] on select "Default auto px rem % em vh vw" at bounding box center [120, 124] width 72 height 10
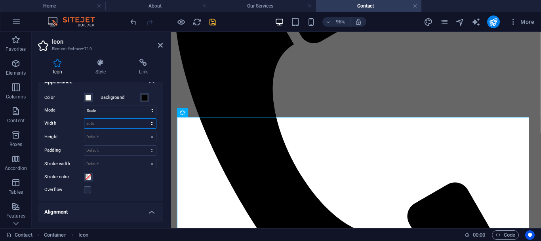
select select "px"
click at [143, 119] on select "Default auto px rem % em vh vw" at bounding box center [120, 124] width 72 height 10
click at [148, 123] on select "Default auto px rem % em vh vw" at bounding box center [150, 124] width 11 height 10
click at [120, 120] on input "936" at bounding box center [120, 124] width 72 height 10
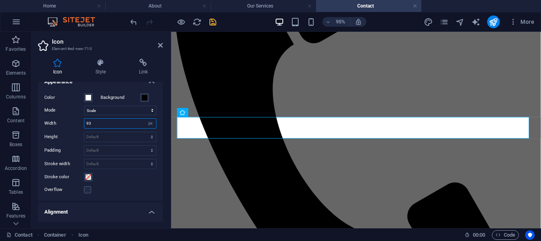
type input "9"
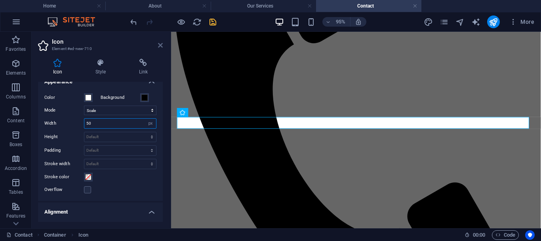
type input "50"
click at [161, 45] on icon at bounding box center [160, 45] width 5 height 6
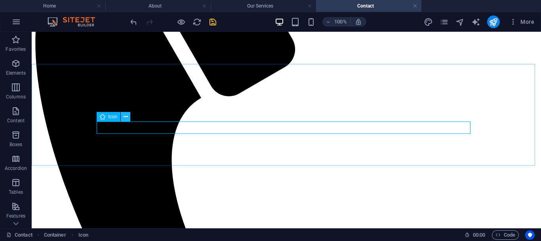
click at [123, 118] on button at bounding box center [126, 117] width 10 height 10
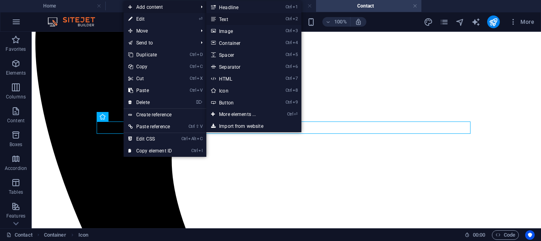
click at [226, 17] on link "Ctrl 2 Text" at bounding box center [239, 19] width 65 height 12
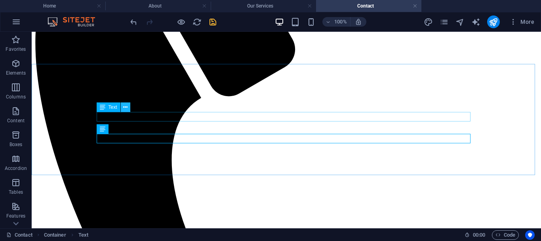
click at [128, 105] on button at bounding box center [126, 107] width 10 height 10
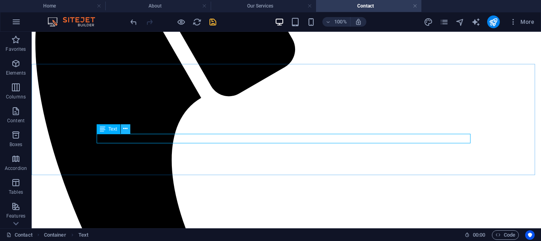
click at [124, 130] on icon at bounding box center [125, 128] width 4 height 8
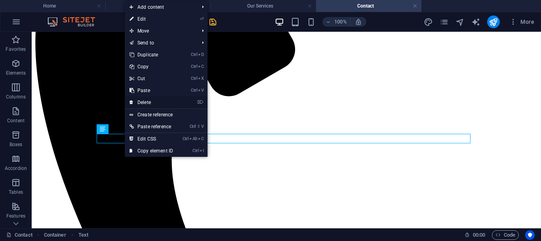
click at [149, 103] on link "⌦ Delete" at bounding box center [151, 102] width 53 height 12
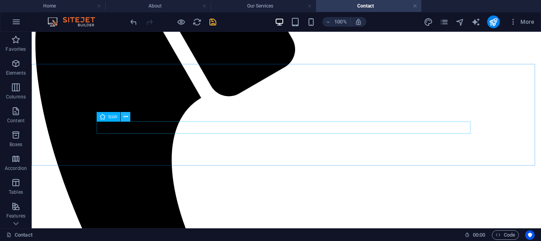
click at [129, 117] on button at bounding box center [126, 117] width 10 height 10
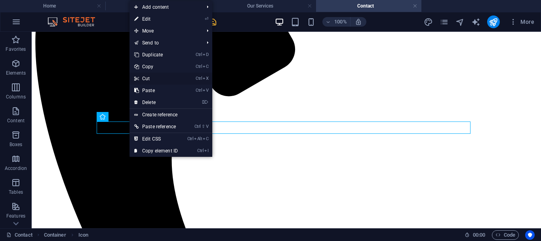
click at [144, 78] on link "Ctrl X Cut" at bounding box center [156, 79] width 53 height 12
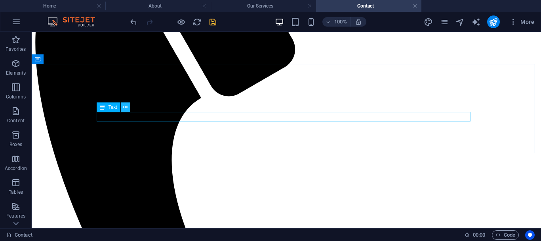
click at [124, 108] on icon at bounding box center [125, 107] width 4 height 8
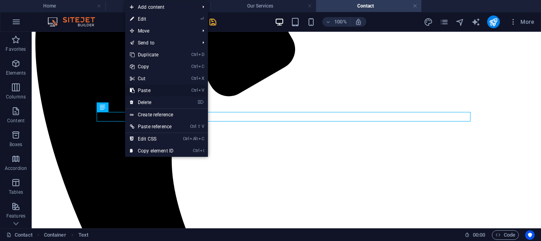
click at [143, 88] on link "Ctrl V Paste" at bounding box center [151, 90] width 53 height 12
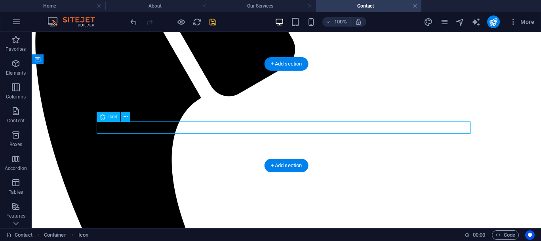
drag, startPoint x: 117, startPoint y: 127, endPoint x: 112, endPoint y: 127, distance: 5.2
select select "px"
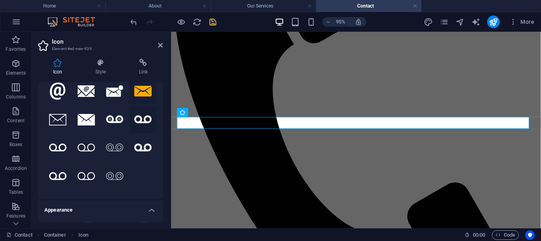
scroll to position [0, 0]
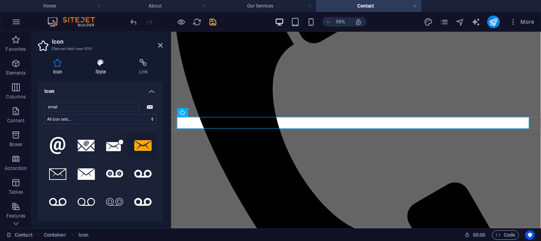
click at [104, 65] on icon at bounding box center [100, 63] width 40 height 8
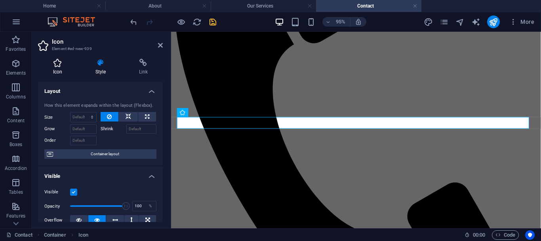
click at [63, 60] on icon at bounding box center [57, 63] width 39 height 8
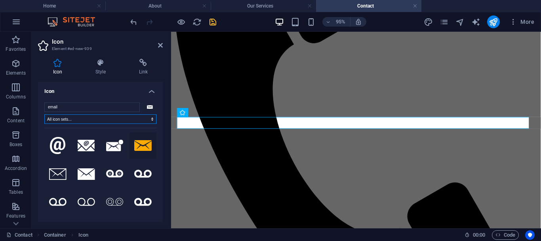
click at [149, 119] on select "All icon sets... IcoFont Ionicons FontAwesome Brands FontAwesome Duotone FontAw…" at bounding box center [100, 119] width 112 height 10
click at [105, 62] on icon at bounding box center [100, 63] width 40 height 8
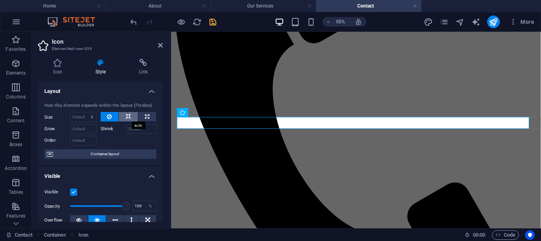
click at [128, 119] on icon at bounding box center [129, 117] width 6 height 10
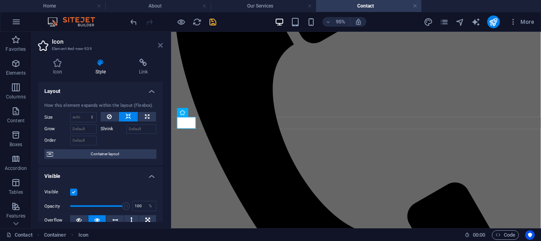
click at [163, 44] on icon at bounding box center [160, 45] width 5 height 6
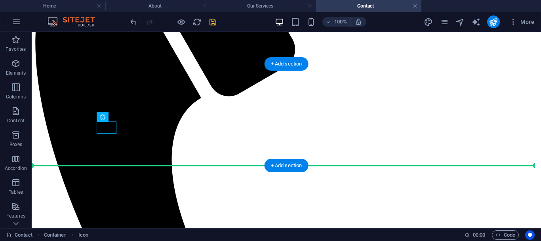
drag, startPoint x: 111, startPoint y: 127, endPoint x: 119, endPoint y: 122, distance: 8.9
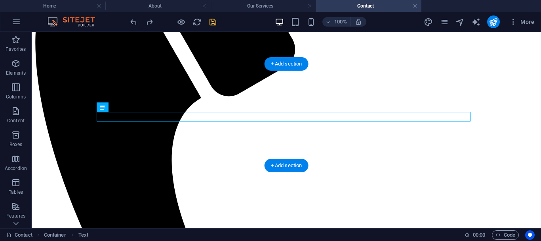
drag, startPoint x: 108, startPoint y: 115, endPoint x: 124, endPoint y: 115, distance: 16.7
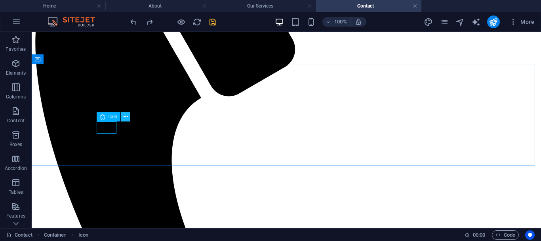
click at [126, 117] on icon at bounding box center [126, 117] width 4 height 8
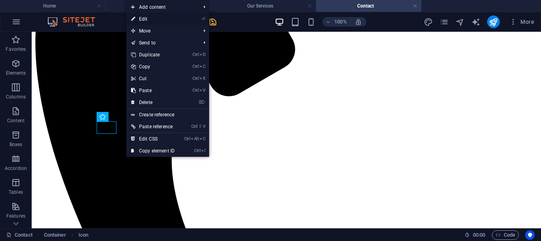
click at [143, 18] on link "⏎ Edit" at bounding box center [152, 19] width 53 height 12
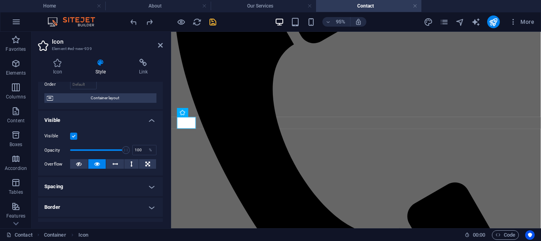
scroll to position [54, 0]
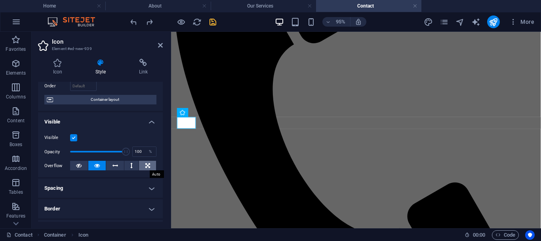
click at [145, 166] on icon at bounding box center [147, 166] width 5 height 10
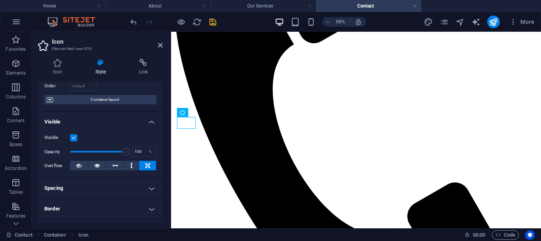
click at [118, 164] on button at bounding box center [115, 166] width 18 height 10
click at [128, 166] on button at bounding box center [131, 166] width 15 height 10
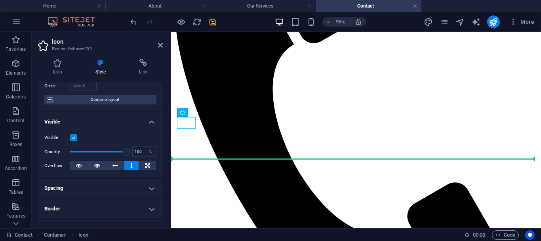
drag, startPoint x: 189, startPoint y: 128, endPoint x: 197, endPoint y: 130, distance: 8.5
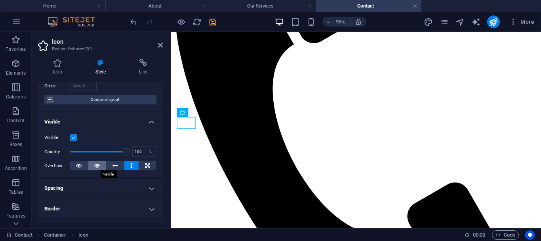
click at [94, 166] on icon at bounding box center [97, 166] width 6 height 10
click at [81, 166] on icon at bounding box center [79, 166] width 6 height 10
drag, startPoint x: 187, startPoint y: 126, endPoint x: 192, endPoint y: 127, distance: 5.0
click at [96, 163] on icon at bounding box center [97, 166] width 6 height 10
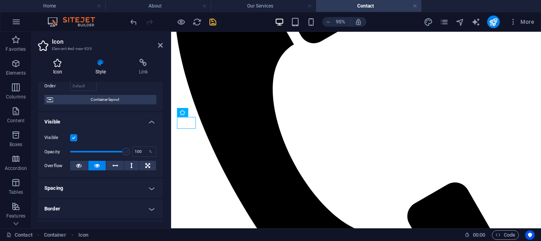
click at [63, 63] on icon at bounding box center [57, 63] width 39 height 8
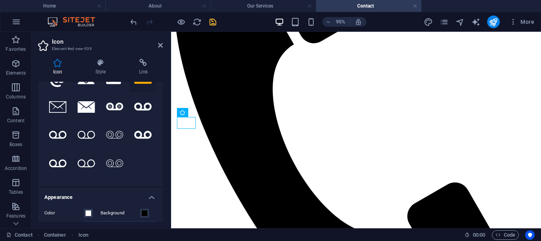
scroll to position [0, 0]
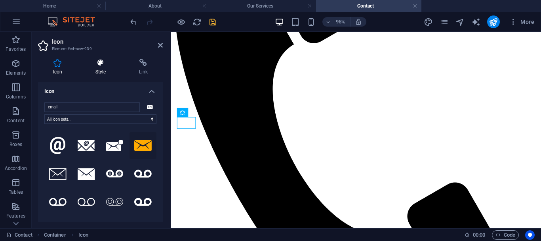
click at [105, 63] on icon at bounding box center [100, 63] width 40 height 8
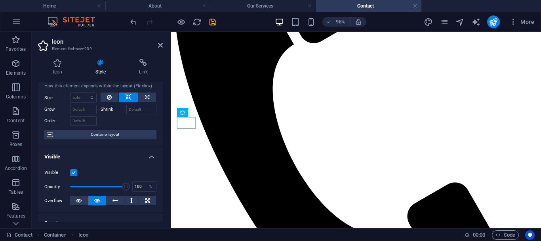
scroll to position [27, 0]
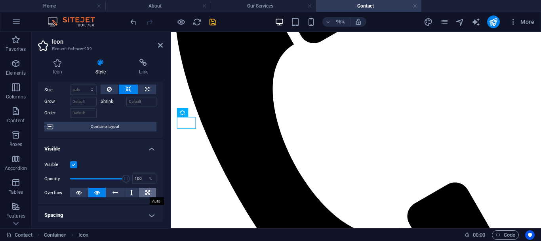
click at [146, 194] on icon at bounding box center [147, 192] width 5 height 10
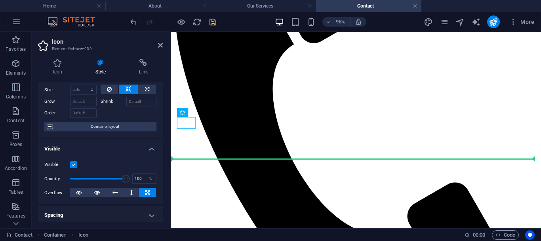
drag, startPoint x: 186, startPoint y: 126, endPoint x: 199, endPoint y: 124, distance: 13.6
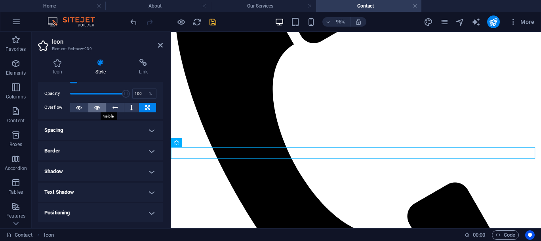
click at [96, 106] on icon at bounding box center [97, 108] width 6 height 10
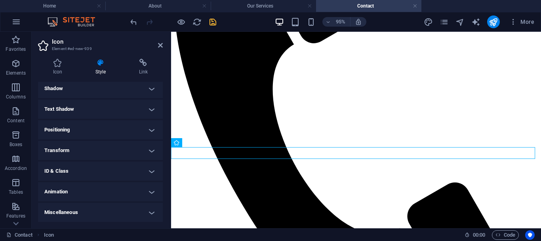
scroll to position [0, 0]
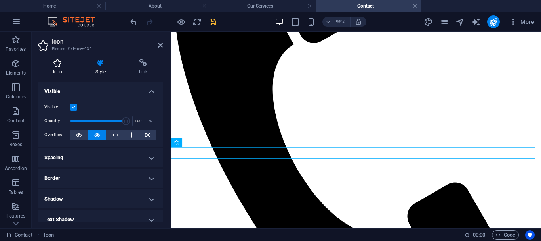
click at [63, 62] on icon at bounding box center [57, 63] width 39 height 8
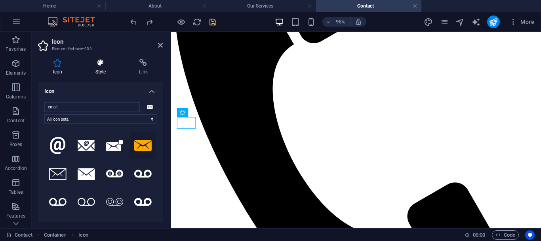
click at [100, 67] on h4 "Style" at bounding box center [102, 67] width 44 height 17
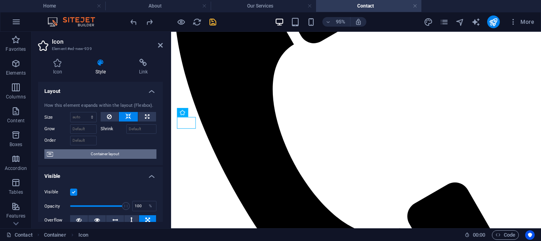
click at [99, 154] on span "Container layout" at bounding box center [104, 154] width 99 height 10
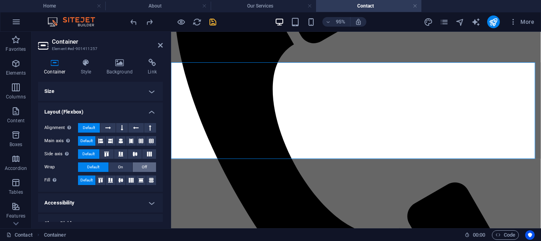
click at [140, 167] on button "Off" at bounding box center [144, 167] width 23 height 10
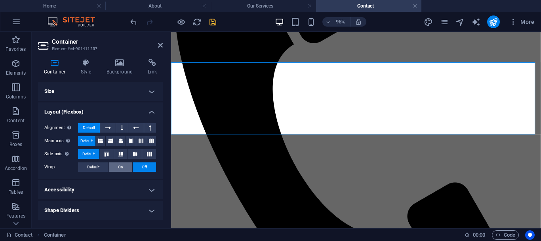
click at [113, 166] on button "On" at bounding box center [120, 167] width 23 height 10
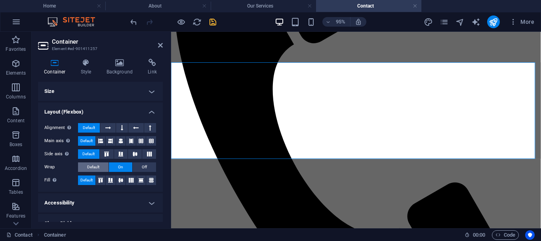
click at [97, 166] on span "Default" at bounding box center [93, 167] width 12 height 10
click at [97, 180] on icon at bounding box center [101, 180] width 10 height 5
click at [86, 180] on span "Default" at bounding box center [86, 180] width 12 height 10
click at [109, 126] on icon at bounding box center [108, 128] width 6 height 10
click at [88, 126] on span "Default" at bounding box center [89, 128] width 12 height 10
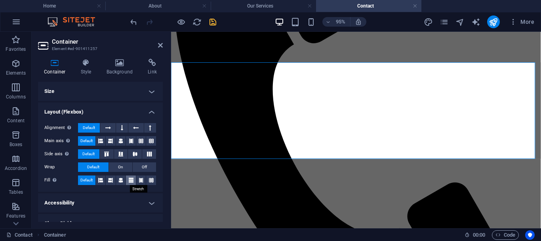
scroll to position [11, 0]
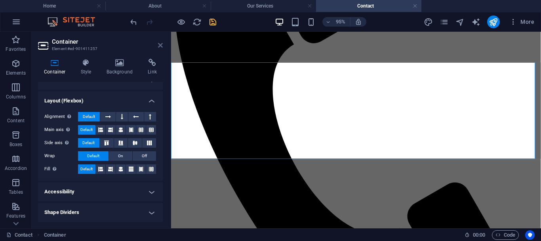
click at [161, 46] on icon at bounding box center [160, 45] width 5 height 6
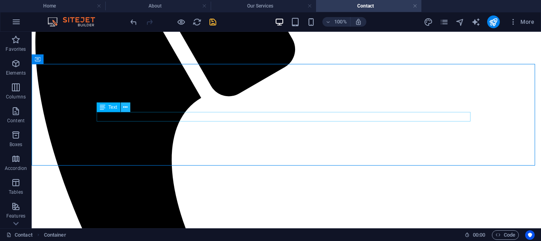
click at [125, 108] on icon at bounding box center [125, 107] width 4 height 8
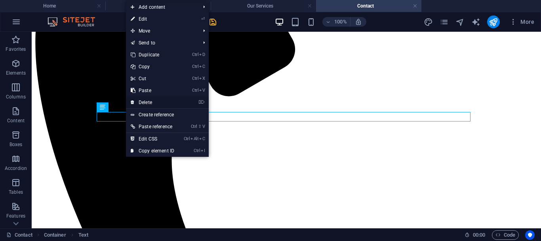
click at [149, 101] on link "⌦ Delete" at bounding box center [152, 102] width 53 height 12
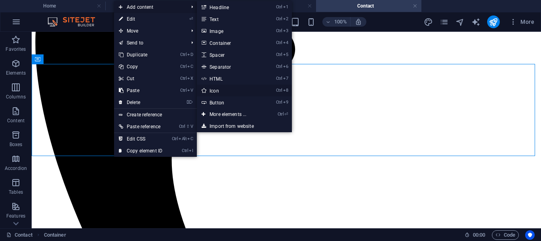
click at [227, 88] on link "Ctrl 8 Icon" at bounding box center [229, 90] width 65 height 12
select select "xMidYMid"
select select "px"
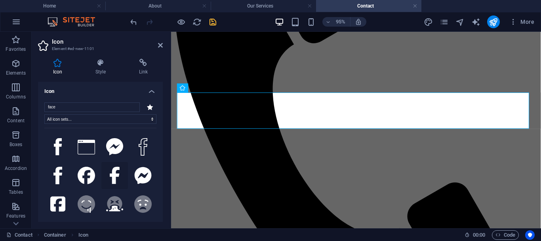
scroll to position [22, 0]
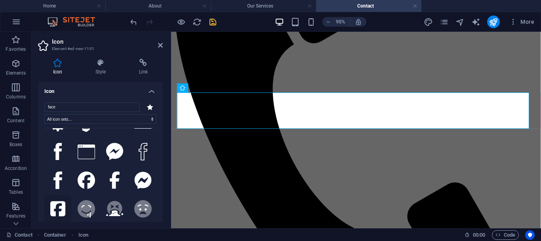
click at [59, 205] on icon at bounding box center [57, 208] width 15 height 15
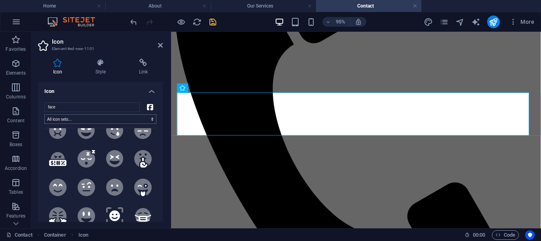
scroll to position [587, 0]
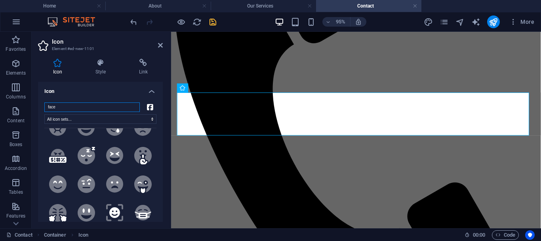
click at [100, 105] on input "face" at bounding box center [92, 107] width 96 height 10
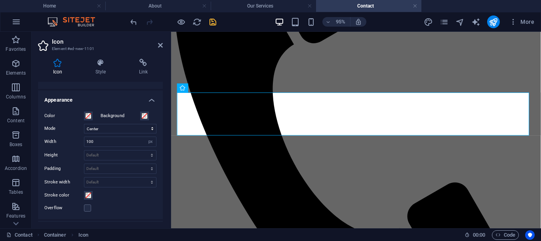
scroll to position [160, 0]
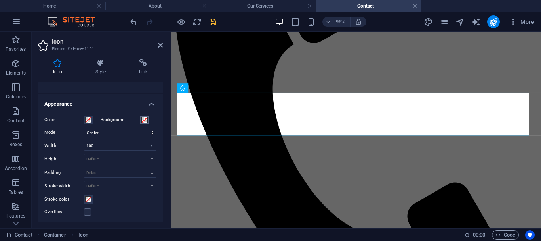
type input "facebook"
click at [144, 118] on span at bounding box center [145, 120] width 6 height 6
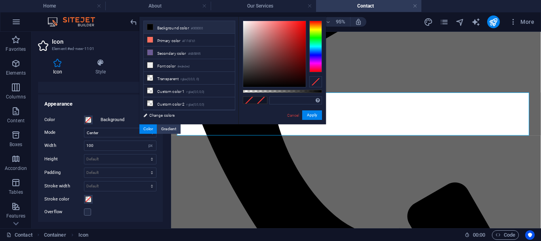
click at [149, 24] on icon at bounding box center [150, 27] width 6 height 6
type input "#000000"
click at [312, 115] on button "Apply" at bounding box center [312, 115] width 20 height 10
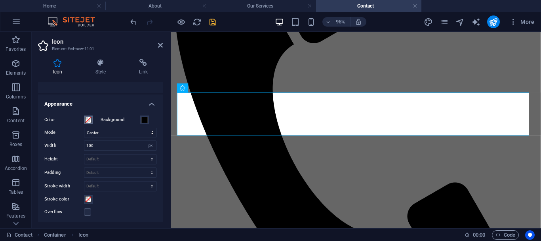
click at [88, 118] on span at bounding box center [88, 120] width 6 height 6
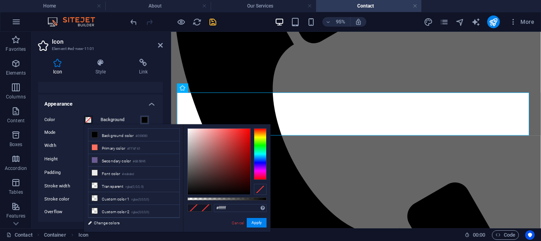
drag, startPoint x: 189, startPoint y: 130, endPoint x: 176, endPoint y: 122, distance: 15.5
click at [176, 122] on body "Imbube Youth Projects NPC Home About Our Services Contact Favorites Elements Co…" at bounding box center [270, 120] width 541 height 241
click at [186, 127] on div "#ffffff Supported formats #0852ed rgb(8, 82, 237) rgba(8, 82, 237, 90%) hsv(221…" at bounding box center [227, 235] width 88 height 222
type input "#000000"
drag, startPoint x: 186, startPoint y: 127, endPoint x: 186, endPoint y: 205, distance: 78.1
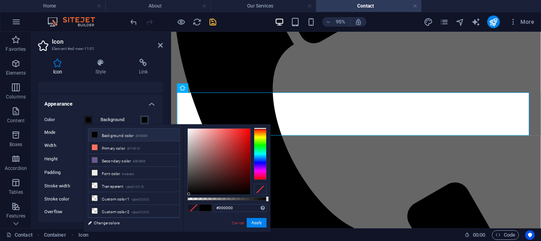
click at [186, 205] on div "#000000 Supported formats #0852ed rgb(8, 82, 237) rgba(8, 82, 237, 90%) hsv(221…" at bounding box center [227, 235] width 88 height 222
click at [261, 227] on div "Cancel Apply" at bounding box center [249, 223] width 36 height 10
drag, startPoint x: 258, startPoint y: 225, endPoint x: 28, endPoint y: 170, distance: 236.4
click at [258, 225] on button "Apply" at bounding box center [257, 223] width 20 height 10
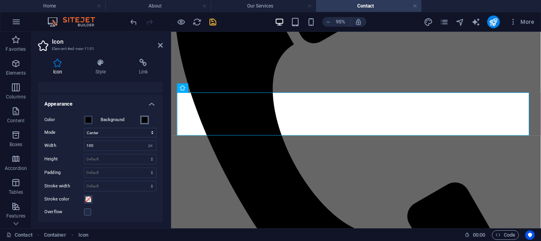
click at [144, 119] on span at bounding box center [145, 120] width 6 height 6
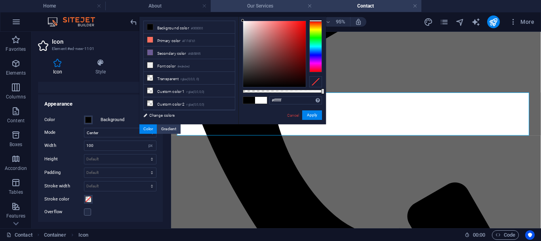
drag, startPoint x: 243, startPoint y: 85, endPoint x: 241, endPoint y: 5, distance: 79.7
click at [241, 5] on body "Imbube Youth Projects NPC Home About Our Services Contact Favorites Elements Co…" at bounding box center [270, 120] width 541 height 241
drag, startPoint x: 243, startPoint y: 22, endPoint x: 235, endPoint y: -1, distance: 24.8
click at [235, 0] on html "Imbube Youth Projects NPC Home About Our Services Contact Favorites Elements Co…" at bounding box center [270, 120] width 541 height 241
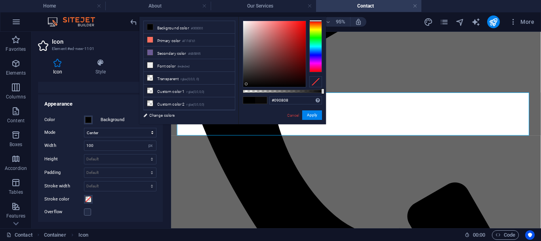
drag, startPoint x: 242, startPoint y: 21, endPoint x: 247, endPoint y: 84, distance: 62.8
click at [247, 84] on div at bounding box center [246, 83] width 3 height 3
type input "#020202"
click at [243, 86] on div at bounding box center [243, 85] width 3 height 3
click at [310, 113] on button "Apply" at bounding box center [312, 115] width 20 height 10
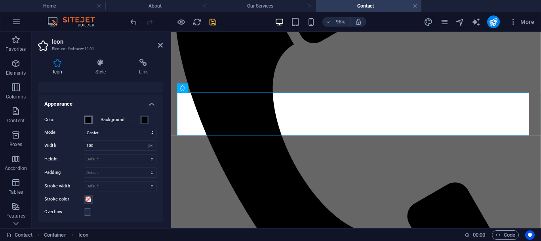
click at [89, 119] on span at bounding box center [88, 120] width 6 height 6
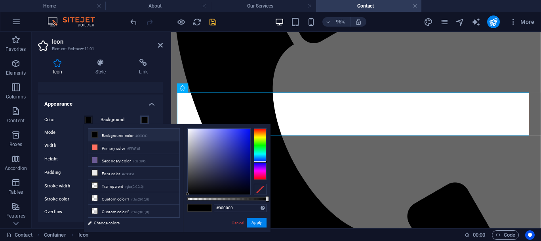
click at [261, 161] on div at bounding box center [260, 154] width 13 height 52
type input "#000dff"
drag, startPoint x: 187, startPoint y: 191, endPoint x: 254, endPoint y: 126, distance: 93.3
click at [254, 126] on div "#000dff Supported formats #0852ed rgb(8, 82, 237) rgba(8, 82, 237, 90%) hsv(221…" at bounding box center [227, 235] width 88 height 222
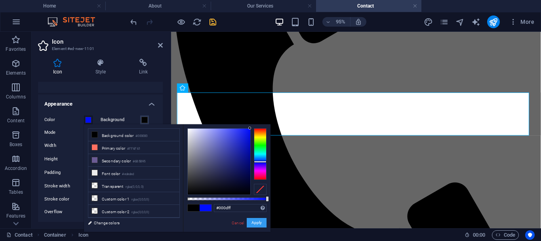
click at [254, 225] on button "Apply" at bounding box center [257, 223] width 20 height 10
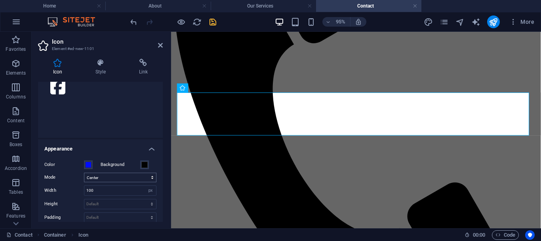
scroll to position [0, 0]
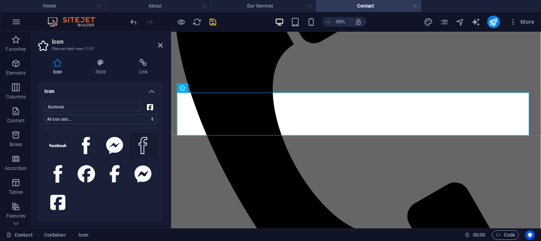
click at [142, 149] on icon at bounding box center [143, 145] width 9 height 17
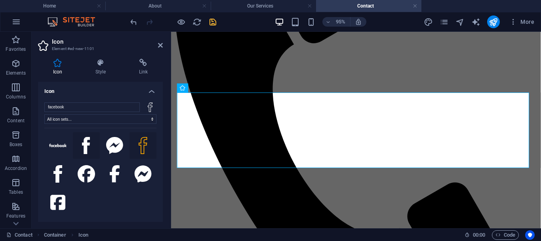
click at [80, 142] on button at bounding box center [86, 145] width 27 height 27
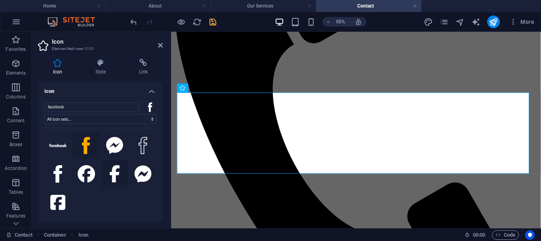
click at [110, 177] on icon at bounding box center [114, 173] width 11 height 17
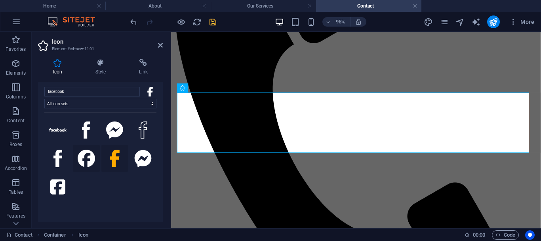
scroll to position [14, 0]
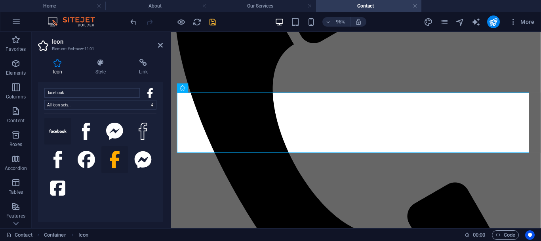
click at [61, 138] on button at bounding box center [57, 131] width 27 height 27
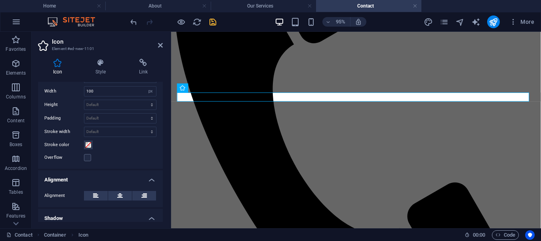
scroll to position [276, 0]
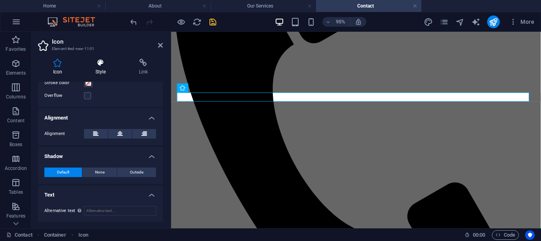
click at [104, 65] on icon at bounding box center [100, 63] width 40 height 8
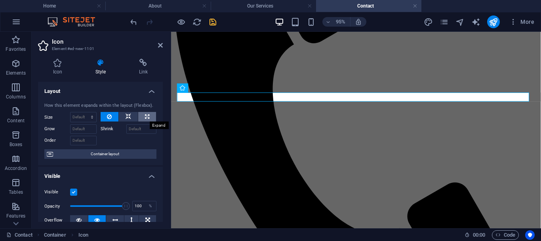
click at [149, 116] on button at bounding box center [147, 117] width 18 height 10
type input "100"
select select "%"
click at [127, 114] on icon at bounding box center [129, 117] width 6 height 10
select select "DISABLED_OPTION_VALUE"
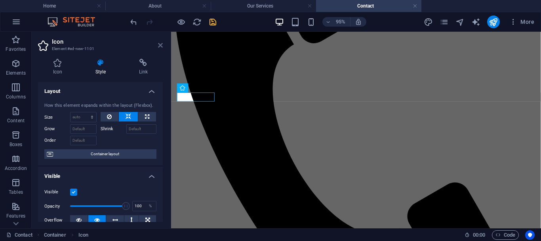
click at [160, 46] on icon at bounding box center [160, 45] width 5 height 6
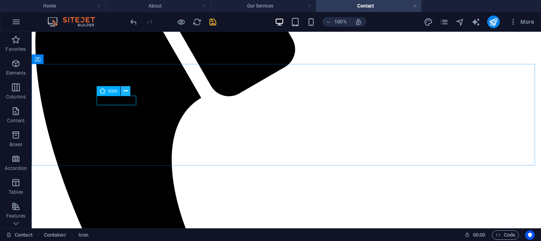
click at [124, 90] on icon at bounding box center [126, 91] width 4 height 8
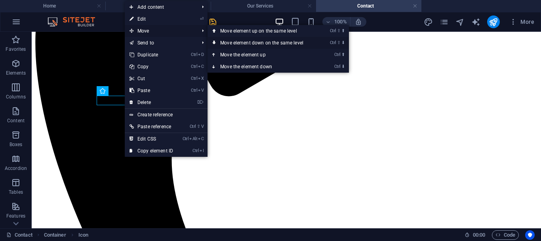
click at [240, 42] on link "Ctrl ⇧ ⬇ Move element down on the same level" at bounding box center [264, 43] width 112 height 12
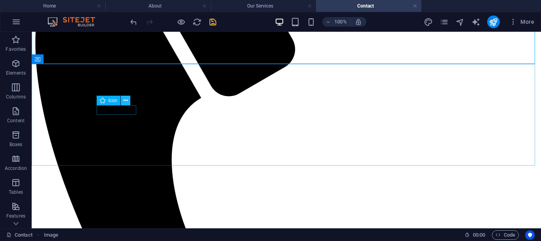
click at [127, 98] on icon at bounding box center [126, 100] width 4 height 8
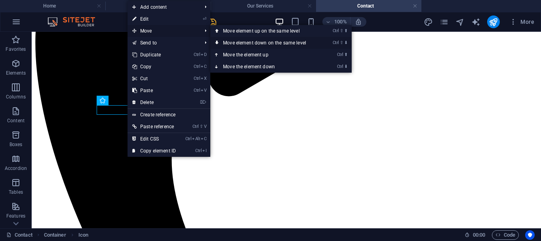
click at [251, 44] on link "Ctrl ⇧ ⬇ Move element down on the same level" at bounding box center [266, 43] width 112 height 12
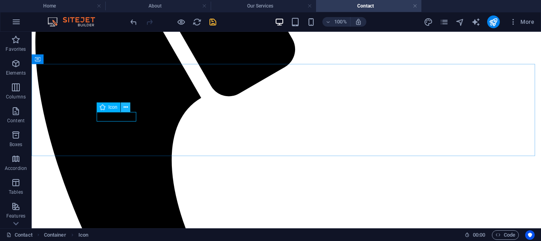
click at [127, 106] on icon at bounding box center [126, 107] width 4 height 8
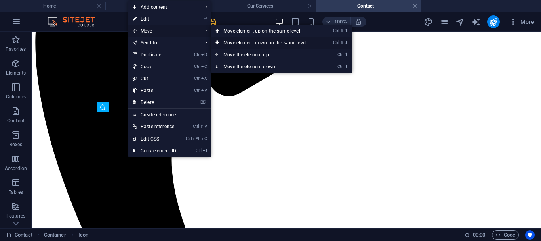
click at [240, 41] on link "Ctrl ⇧ ⬇ Move element down on the same level" at bounding box center [267, 43] width 112 height 12
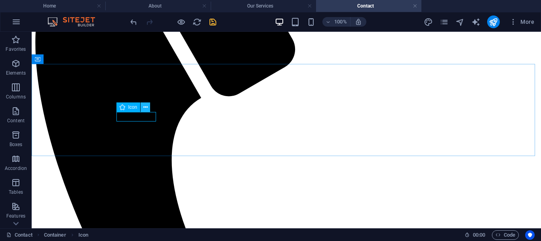
click at [145, 105] on icon at bounding box center [145, 107] width 4 height 8
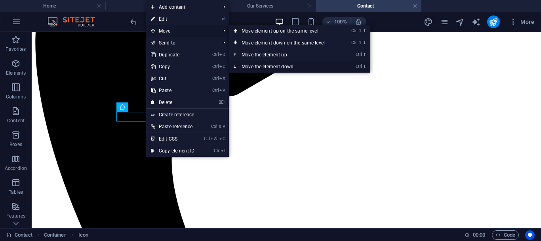
click at [251, 67] on link "Ctrl ⬇ Move the element down" at bounding box center [285, 67] width 112 height 12
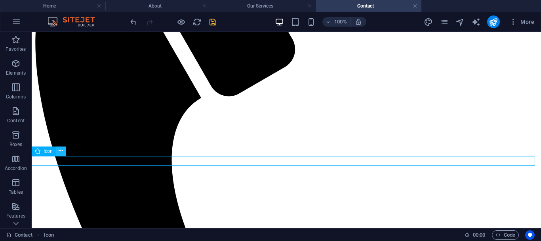
click at [62, 150] on icon at bounding box center [61, 151] width 4 height 8
click at [60, 152] on icon at bounding box center [61, 151] width 4 height 8
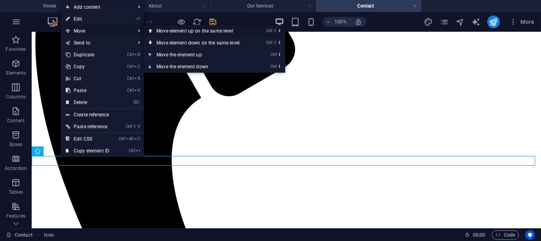
click at [164, 32] on link "Ctrl ⇧ ⬆ Move element up on the same level" at bounding box center [200, 31] width 112 height 12
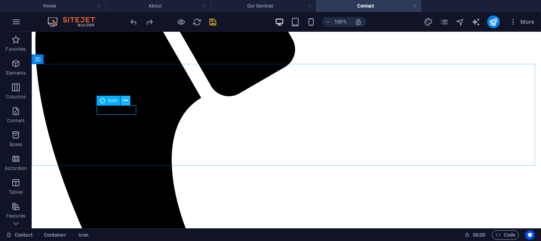
click at [129, 101] on button at bounding box center [126, 101] width 10 height 10
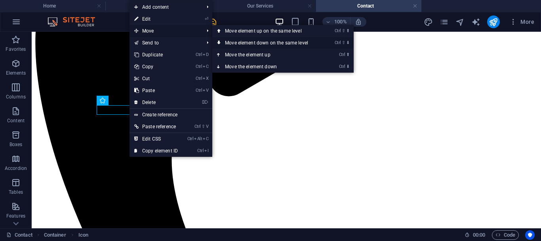
click at [244, 41] on link "Ctrl ⇧ ⬇ Move element down on the same level" at bounding box center [268, 43] width 112 height 12
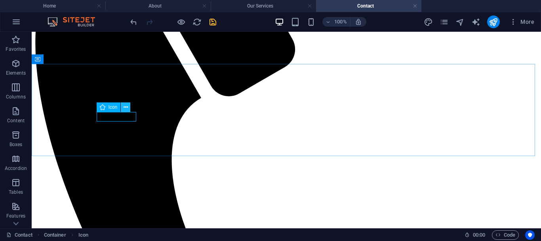
click at [128, 105] on icon at bounding box center [126, 107] width 4 height 8
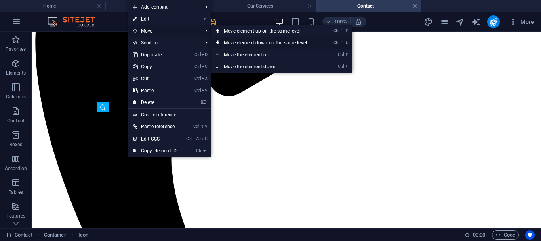
click at [251, 43] on link "Ctrl ⇧ ⬇ Move element down on the same level" at bounding box center [267, 43] width 112 height 12
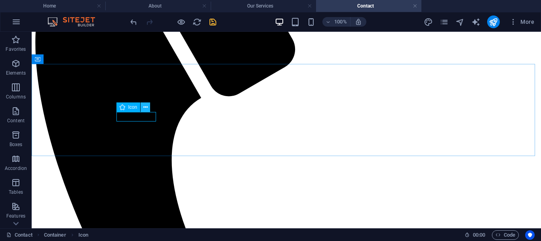
click at [146, 107] on icon at bounding box center [145, 107] width 4 height 8
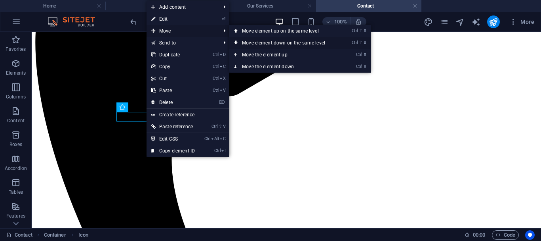
click at [255, 42] on link "Ctrl ⇧ ⬇ Move element down on the same level" at bounding box center [285, 43] width 112 height 12
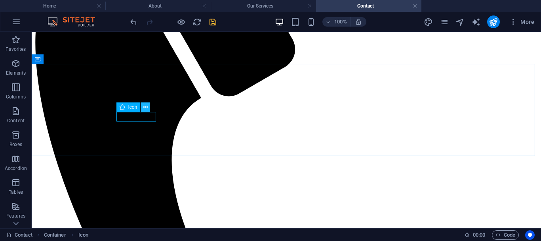
click at [145, 108] on icon at bounding box center [145, 107] width 4 height 8
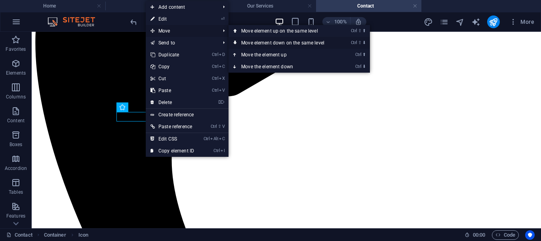
click at [244, 41] on link "Ctrl ⇧ ⬇ Move element down on the same level" at bounding box center [285, 43] width 112 height 12
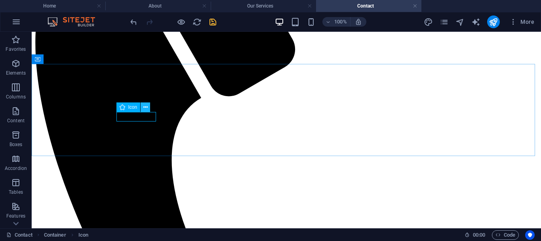
click at [145, 108] on icon at bounding box center [145, 107] width 4 height 8
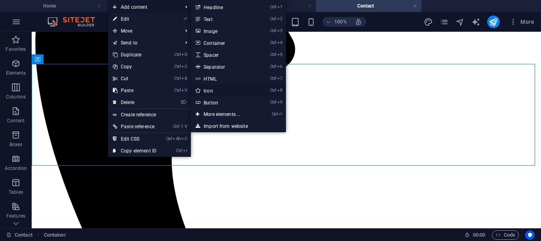
click at [214, 92] on link "Ctrl 8 Icon" at bounding box center [223, 90] width 65 height 12
select select "xMidYMid"
select select "px"
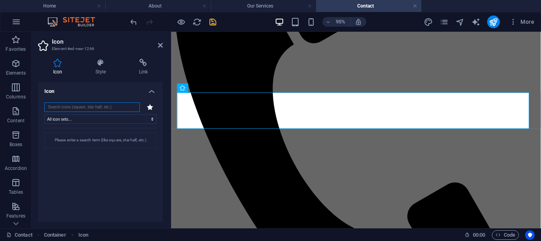
click at [119, 107] on input "search" at bounding box center [92, 107] width 96 height 10
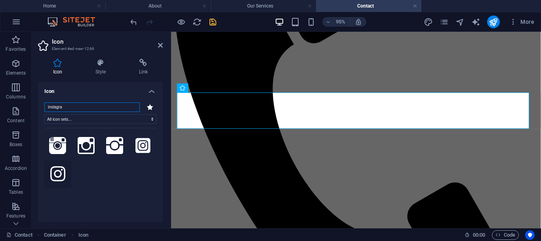
type input "instagra"
click at [58, 172] on icon at bounding box center [57, 173] width 15 height 17
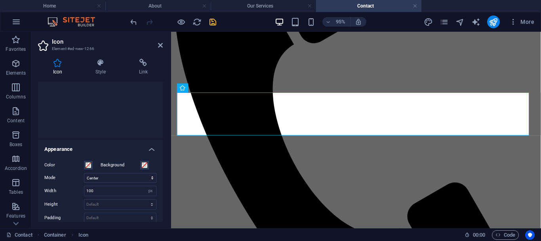
scroll to position [117, 0]
click at [142, 164] on span at bounding box center [145, 163] width 6 height 6
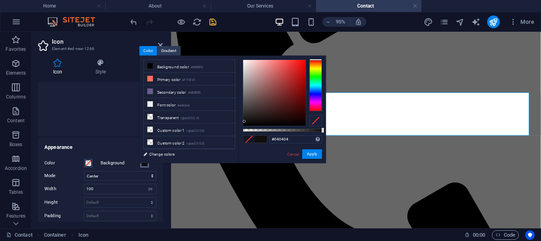
type input "#000000"
drag, startPoint x: 245, startPoint y: 121, endPoint x: 244, endPoint y: 132, distance: 11.1
click at [244, 132] on div "#000000 Supported formats #0852ed rgb(8, 82, 237) rgba(8, 82, 237, 90%) hsv(221…" at bounding box center [283, 166] width 88 height 222
click at [90, 162] on span at bounding box center [88, 163] width 6 height 6
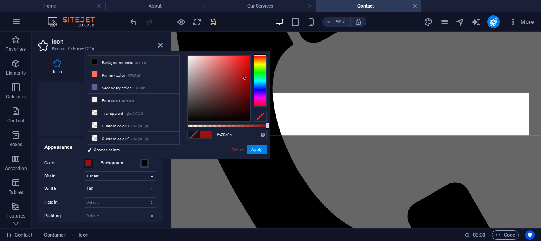
type input "#a80e0e"
drag, startPoint x: 235, startPoint y: 108, endPoint x: 245, endPoint y: 77, distance: 32.6
click at [245, 77] on div at bounding box center [219, 88] width 63 height 66
click at [263, 150] on button "Apply" at bounding box center [257, 150] width 20 height 10
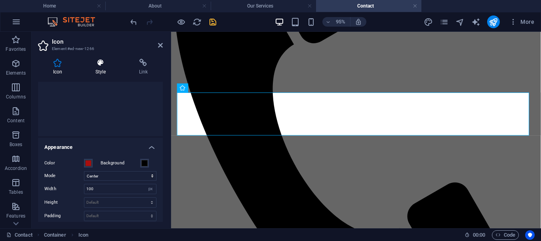
click at [99, 71] on h4 "Style" at bounding box center [102, 67] width 44 height 17
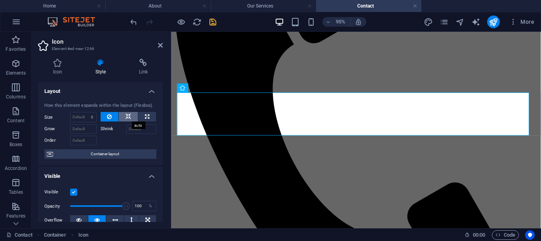
click at [128, 117] on icon at bounding box center [129, 117] width 6 height 10
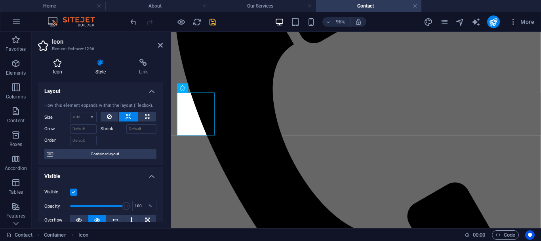
click at [63, 67] on h4 "Icon" at bounding box center [59, 67] width 42 height 17
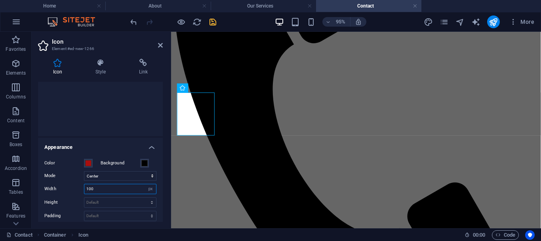
click at [120, 185] on input "100" at bounding box center [120, 189] width 72 height 10
type input "50"
click at [159, 46] on icon at bounding box center [160, 45] width 5 height 6
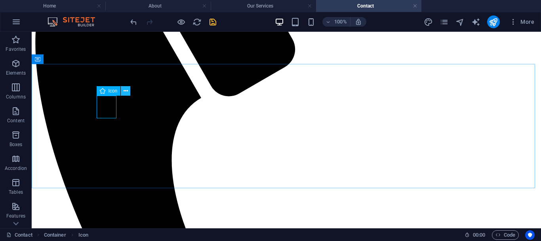
click at [125, 90] on icon at bounding box center [126, 91] width 4 height 8
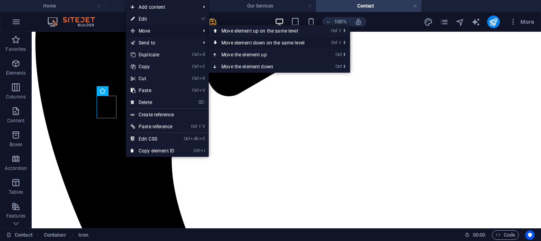
click at [241, 43] on link "Ctrl ⇧ ⬇ Move element down on the same level" at bounding box center [265, 43] width 112 height 12
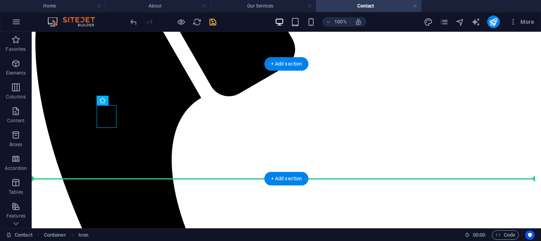
drag, startPoint x: 109, startPoint y: 113, endPoint x: 107, endPoint y: 148, distance: 35.7
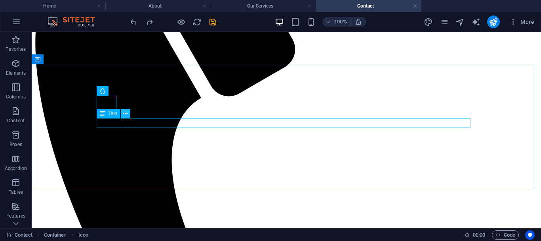
click at [124, 115] on icon at bounding box center [125, 113] width 4 height 8
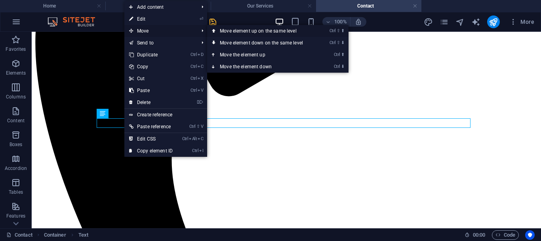
click at [243, 33] on link "Ctrl ⇧ ⬆ Move element up on the same level" at bounding box center [263, 31] width 112 height 12
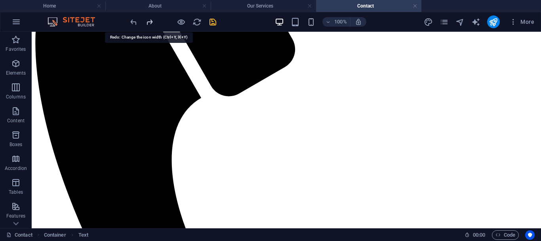
click at [152, 25] on icon "redo" at bounding box center [149, 21] width 9 height 9
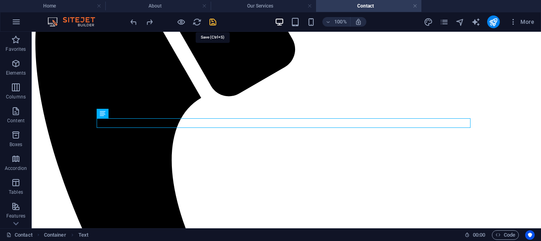
click at [211, 22] on icon "save" at bounding box center [212, 21] width 9 height 9
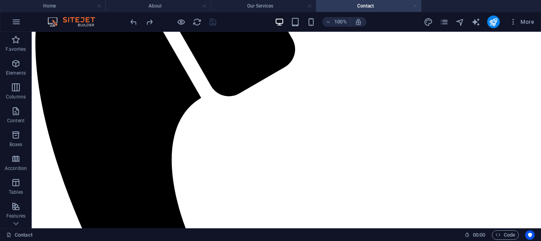
click at [417, 5] on link at bounding box center [415, 6] width 5 height 8
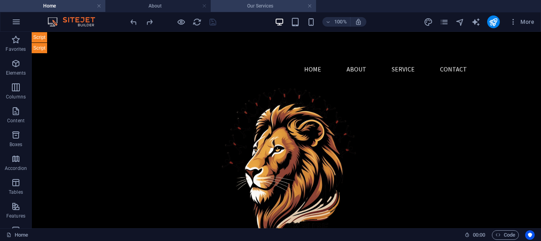
scroll to position [1572, 0]
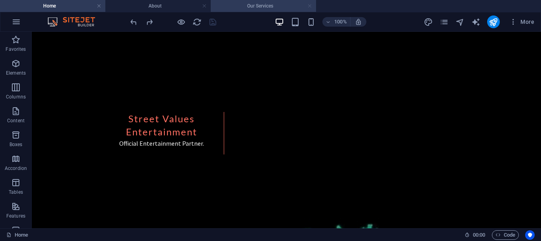
click at [310, 5] on link at bounding box center [310, 6] width 5 height 8
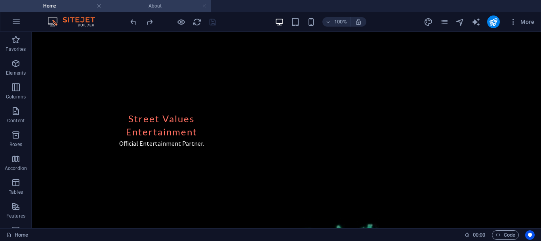
drag, startPoint x: 207, startPoint y: 8, endPoint x: 175, endPoint y: 42, distance: 46.9
click at [207, 8] on link at bounding box center [204, 6] width 5 height 8
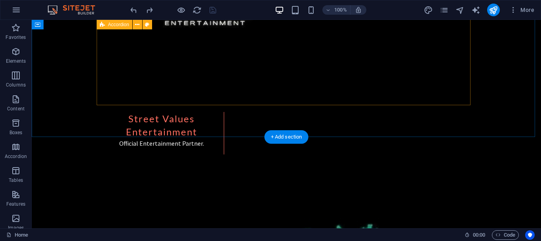
scroll to position [1482, 0]
